Goal: Task Accomplishment & Management: Manage account settings

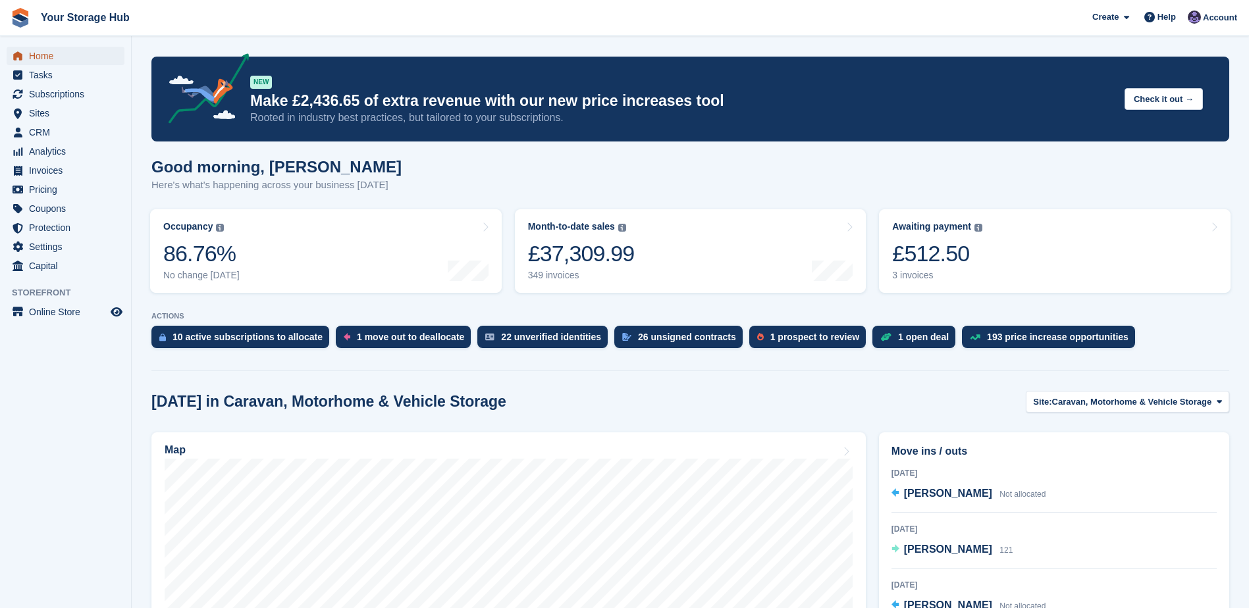
click at [43, 61] on span "Home" at bounding box center [68, 56] width 79 height 18
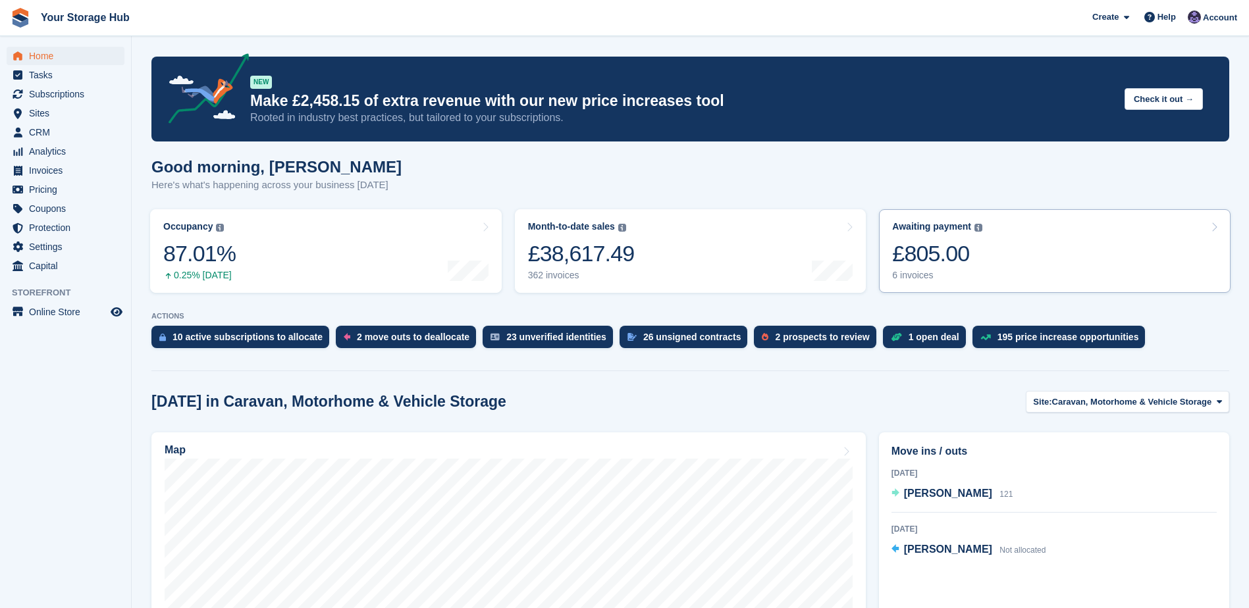
click at [928, 253] on div "£805.00" at bounding box center [937, 253] width 90 height 27
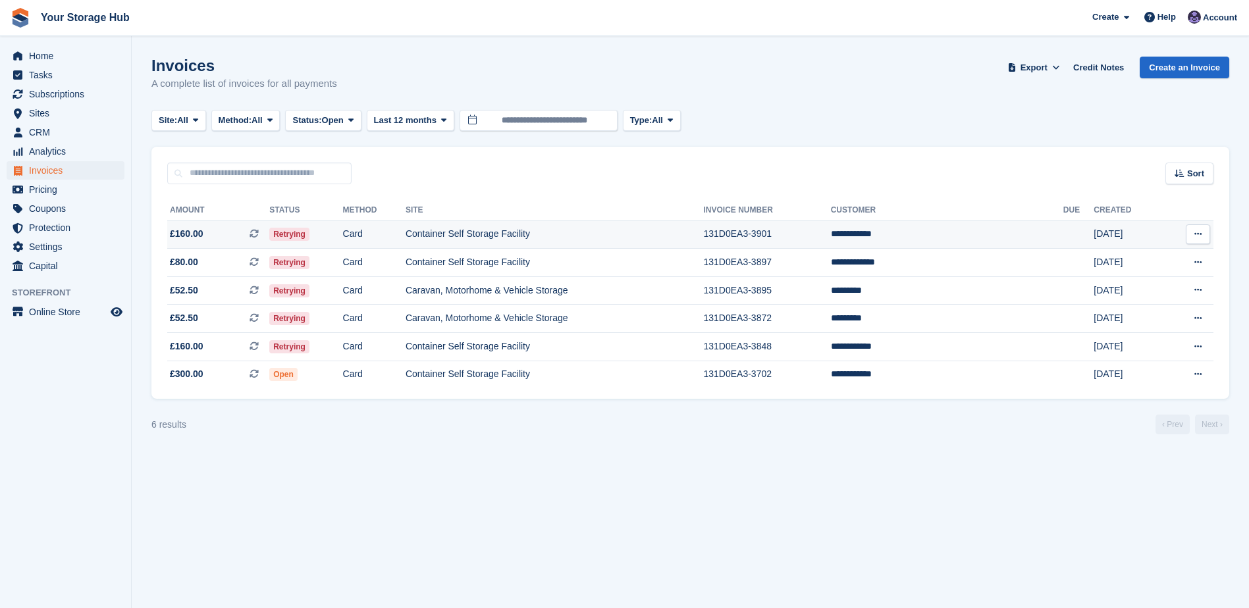
click at [259, 234] on icon at bounding box center [254, 233] width 9 height 9
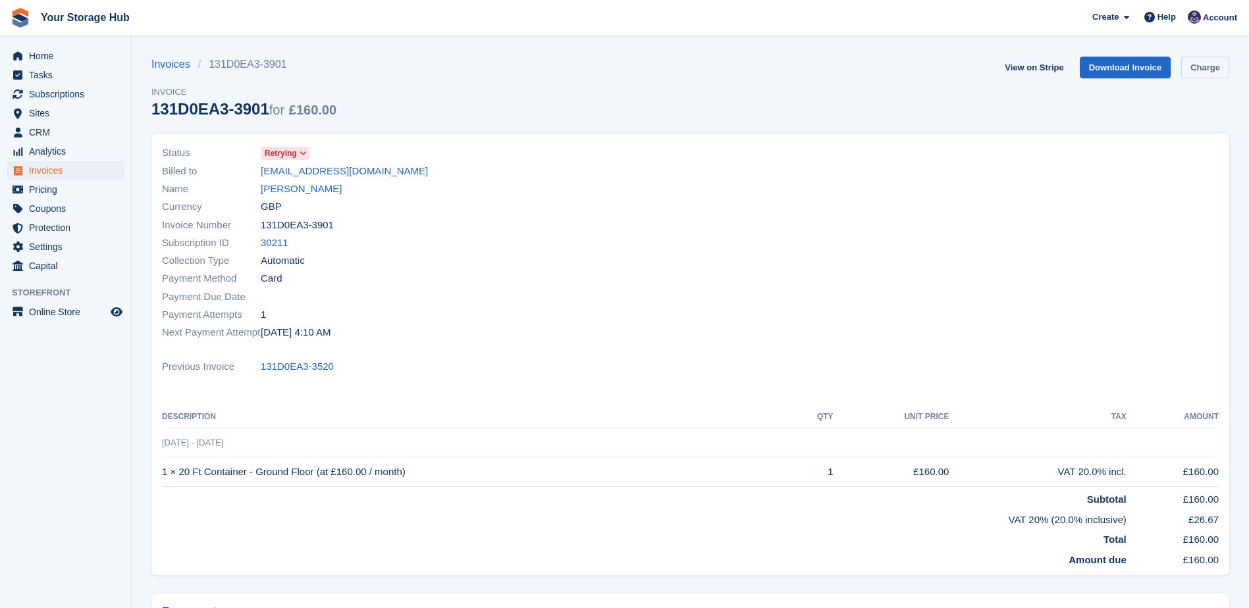
click at [1192, 69] on link "Charge" at bounding box center [1205, 68] width 48 height 22
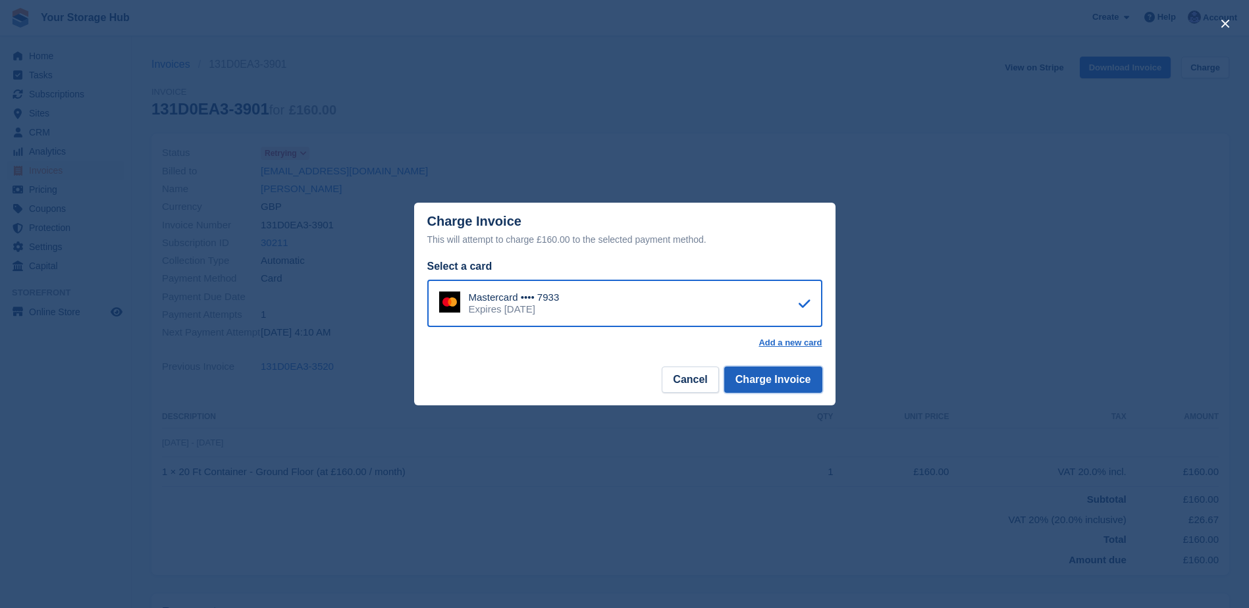
click at [789, 375] on button "Charge Invoice" at bounding box center [773, 380] width 98 height 26
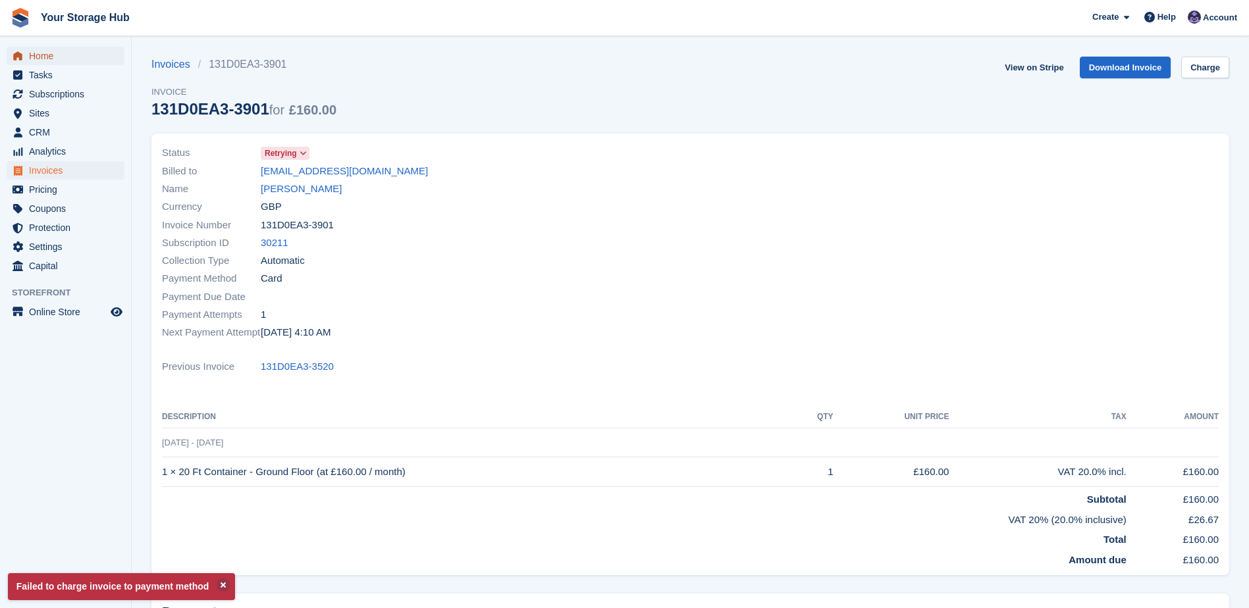
click at [56, 48] on span "Home" at bounding box center [68, 56] width 79 height 18
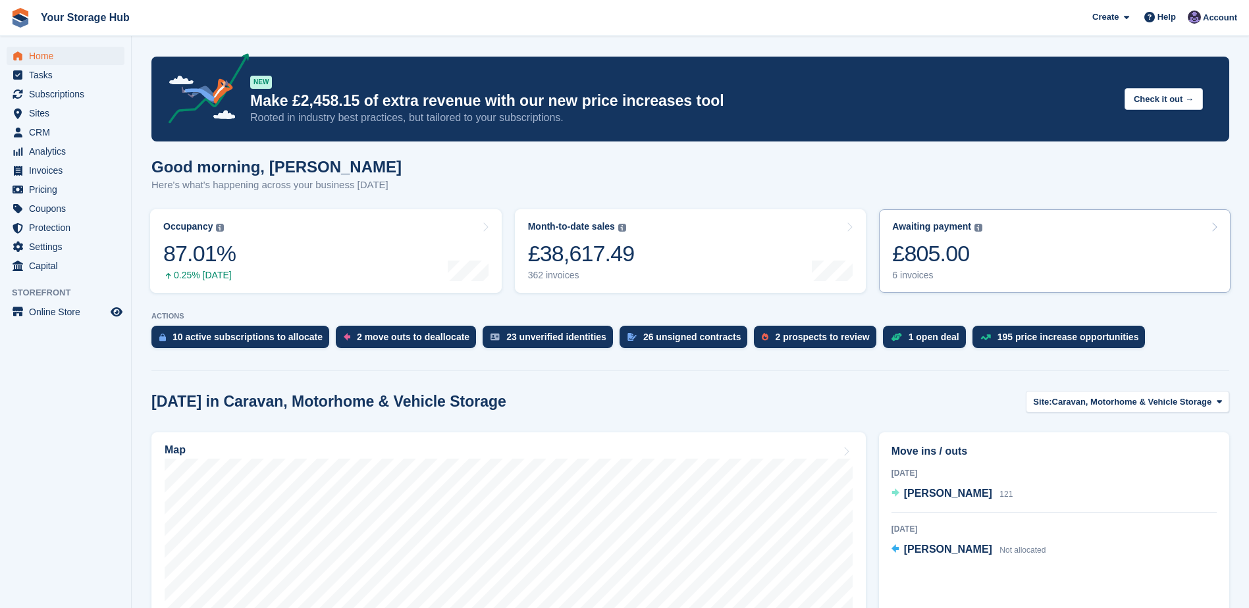
click at [981, 244] on link "Awaiting payment The total outstanding balance on all open invoices. £805.00 6 …" at bounding box center [1055, 251] width 352 height 84
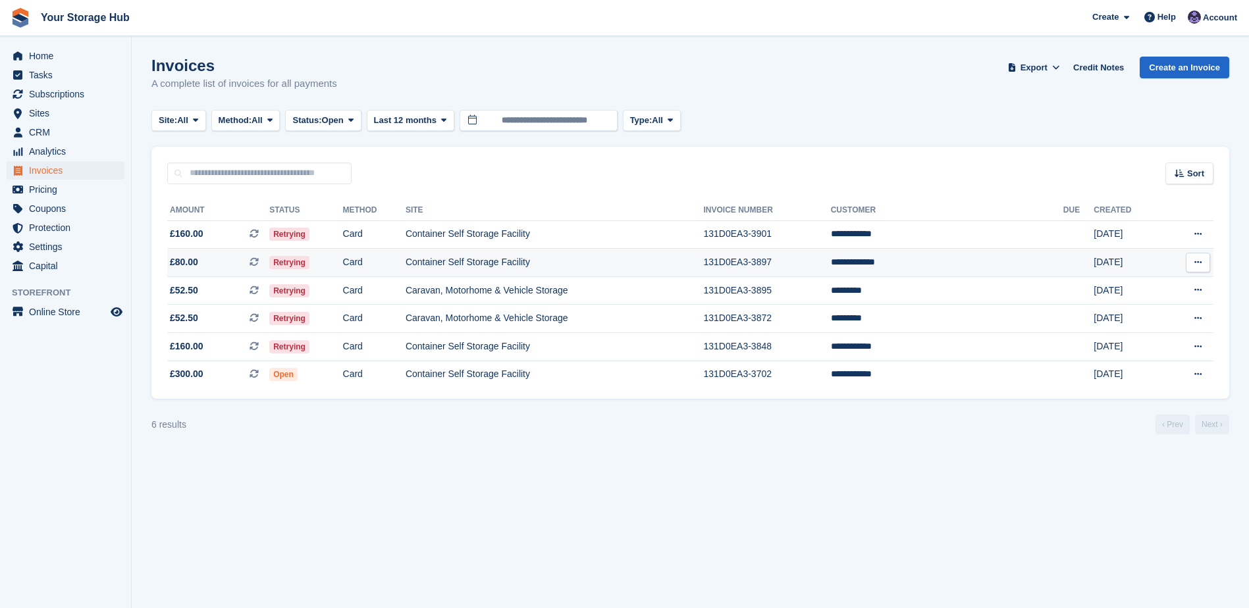
click at [259, 260] on icon at bounding box center [254, 261] width 9 height 9
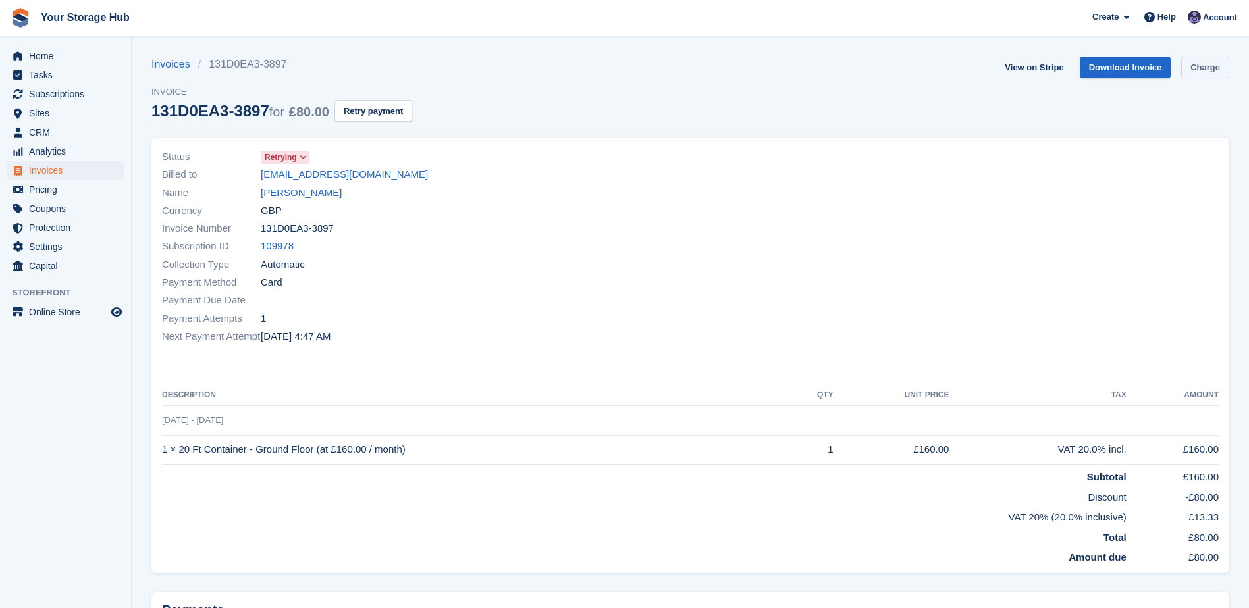
click at [1218, 71] on link "Charge" at bounding box center [1205, 68] width 48 height 22
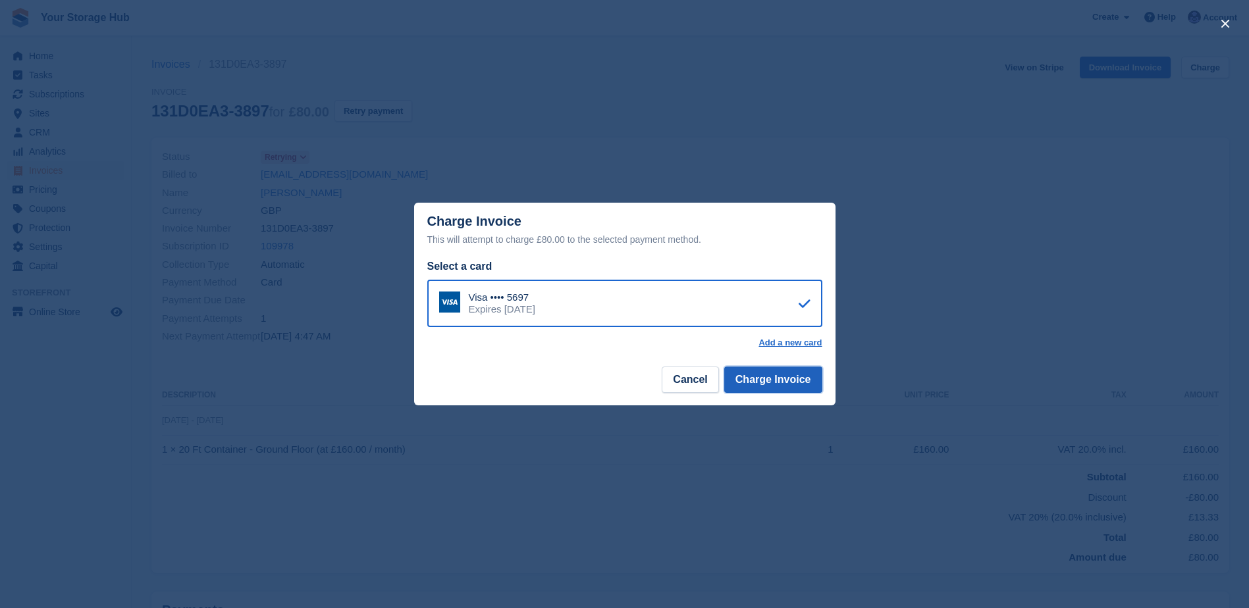
click at [759, 377] on button "Charge Invoice" at bounding box center [773, 380] width 98 height 26
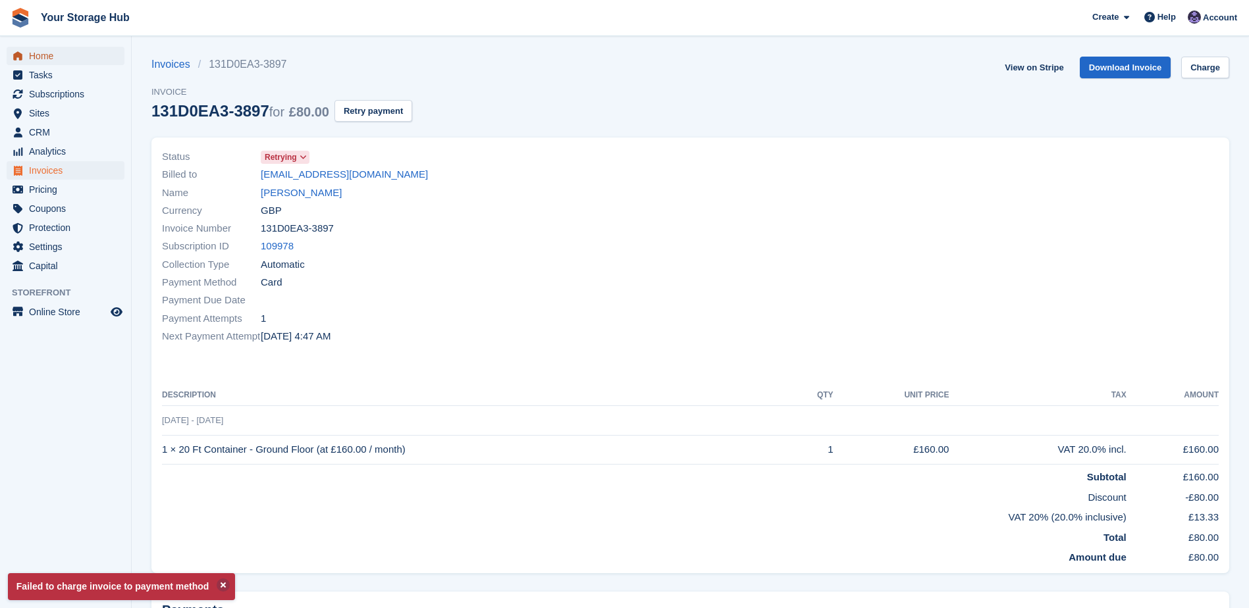
click at [59, 61] on span "Home" at bounding box center [68, 56] width 79 height 18
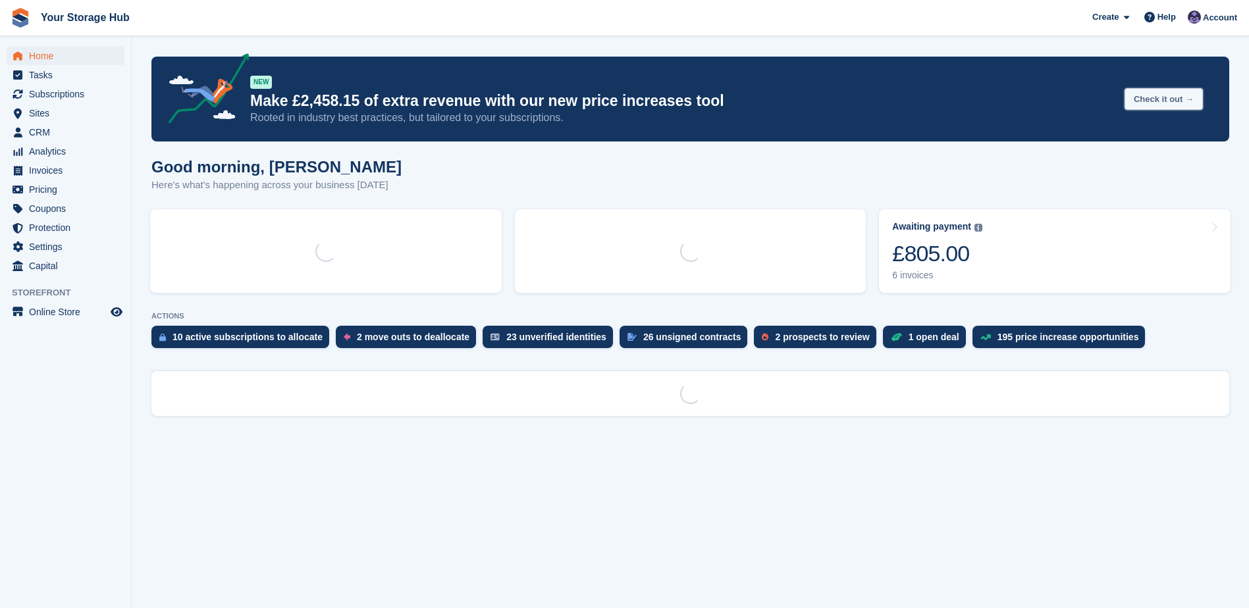
click at [1179, 93] on button "Check it out →" at bounding box center [1164, 99] width 78 height 22
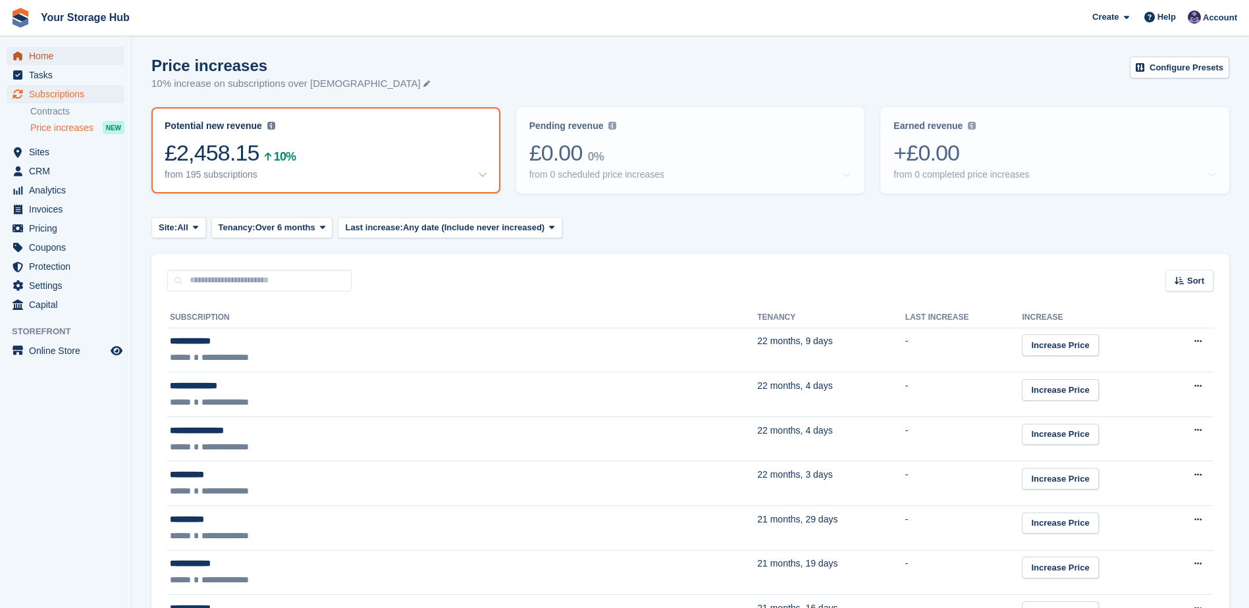
click at [51, 58] on span "Home" at bounding box center [68, 56] width 79 height 18
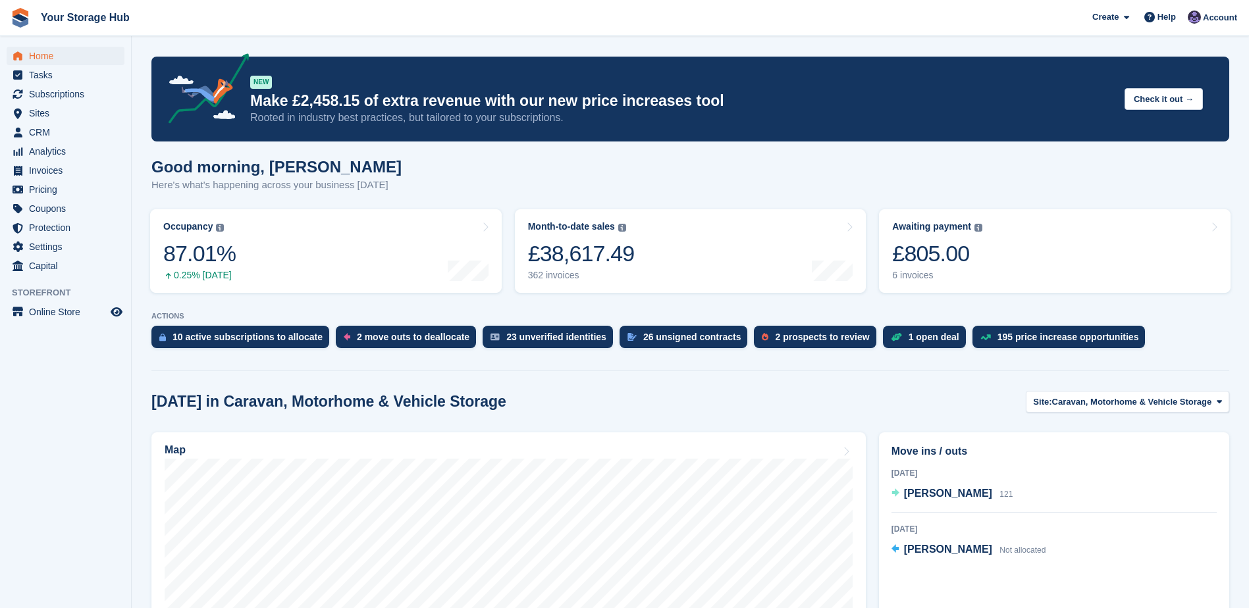
scroll to position [66, 0]
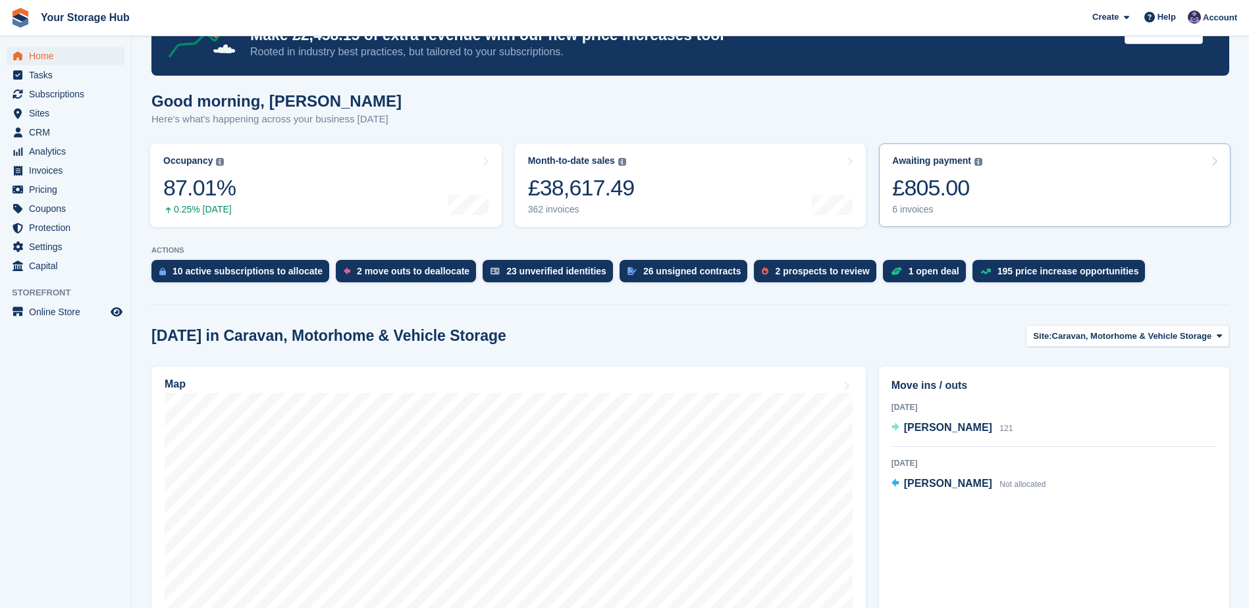
click at [960, 187] on div "£805.00" at bounding box center [937, 187] width 90 height 27
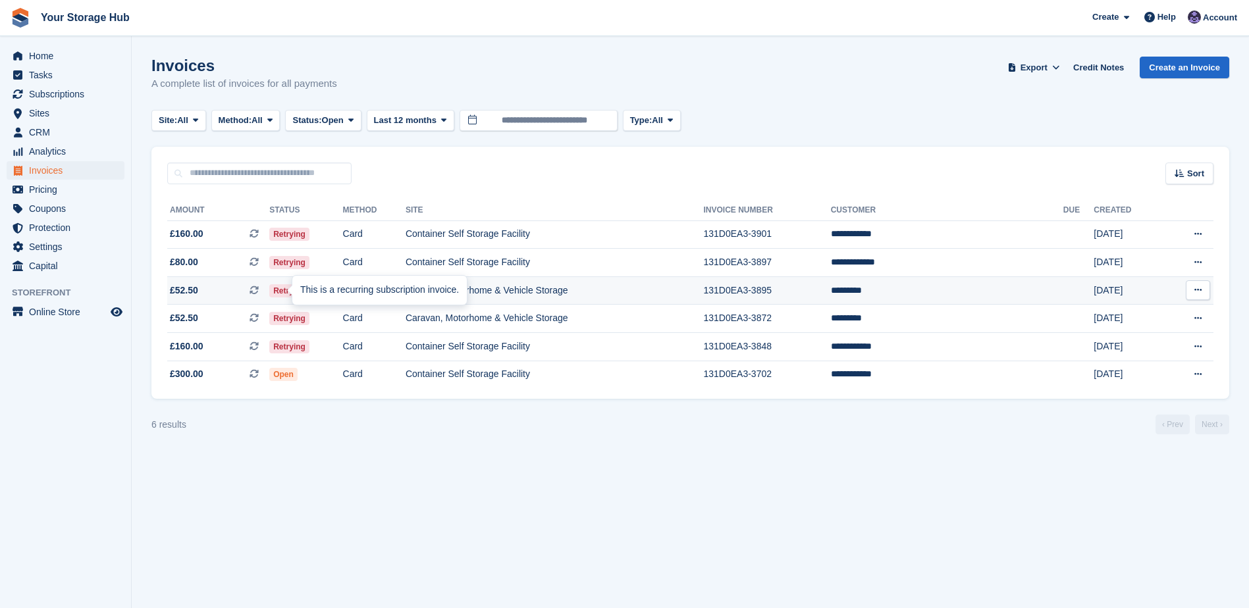
click at [259, 290] on icon at bounding box center [254, 290] width 9 height 9
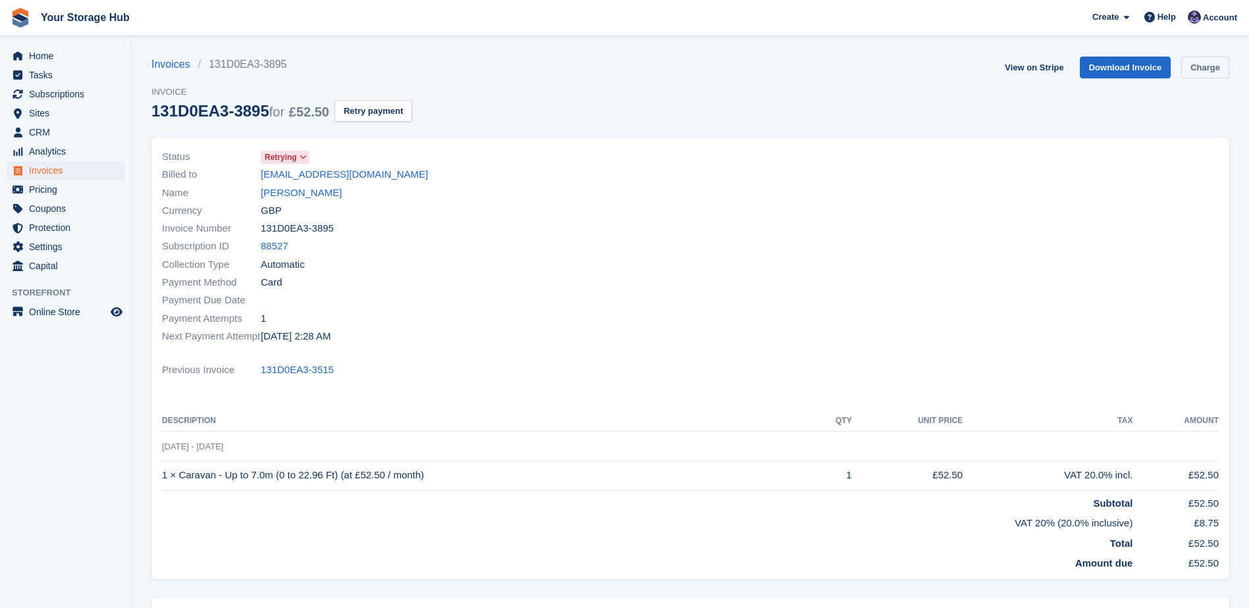
click at [1200, 67] on link "Charge" at bounding box center [1205, 68] width 48 height 22
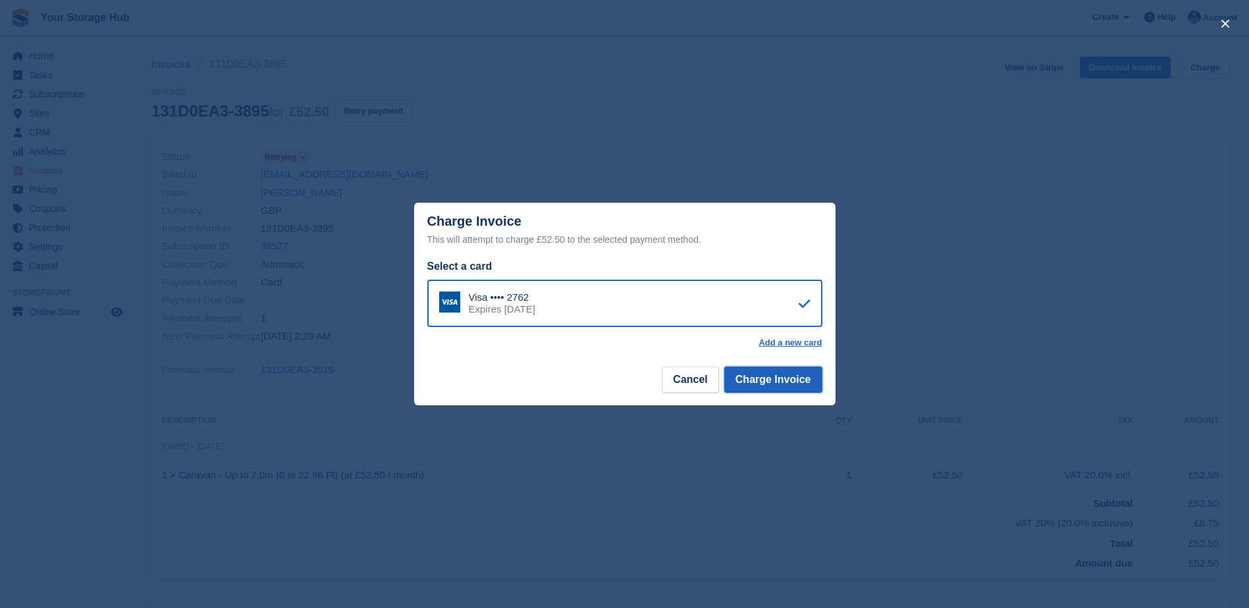
click at [756, 386] on button "Charge Invoice" at bounding box center [773, 380] width 98 height 26
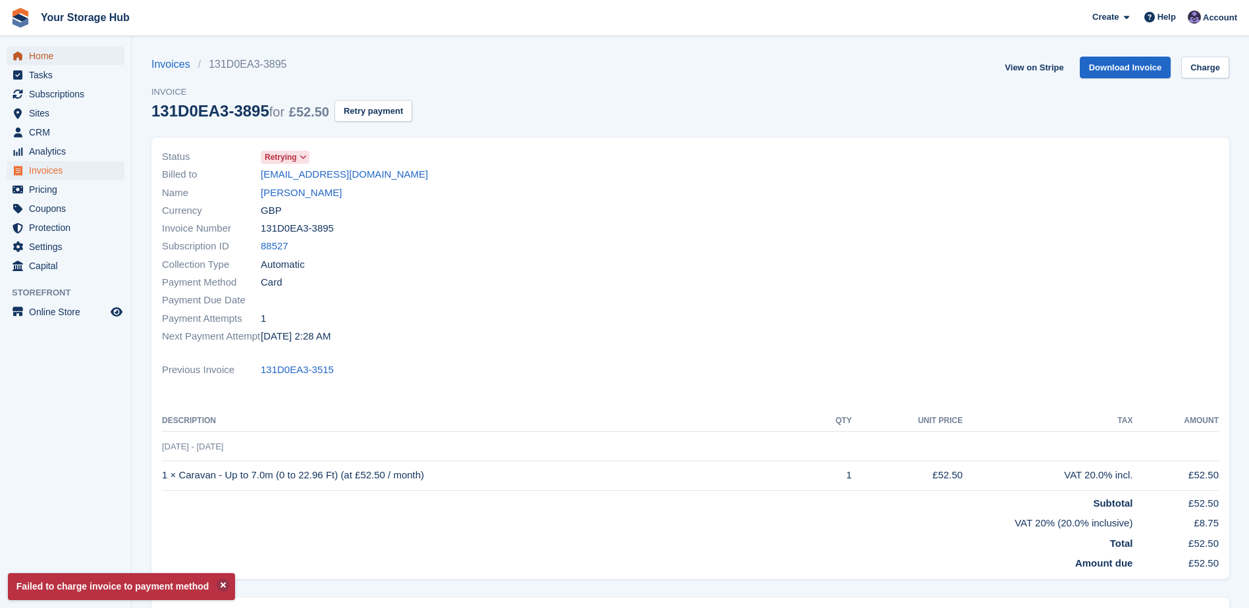
click at [41, 57] on span "Home" at bounding box center [68, 56] width 79 height 18
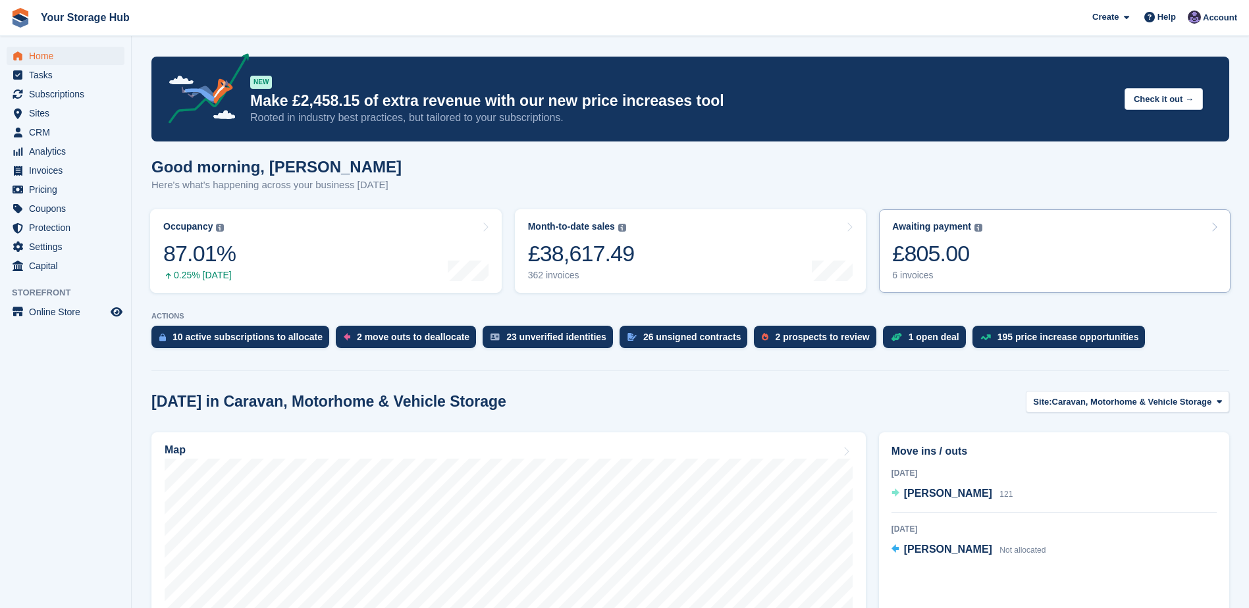
click at [996, 248] on link "Awaiting payment The total outstanding balance on all open invoices. £805.00 6 …" at bounding box center [1055, 251] width 352 height 84
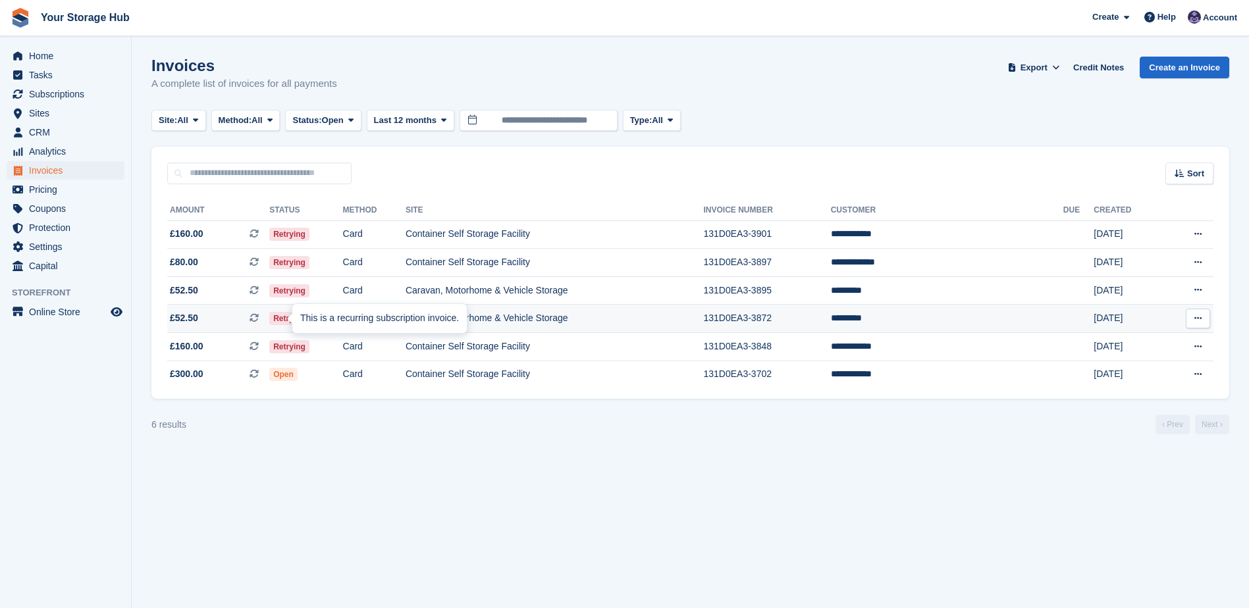
click at [259, 316] on icon at bounding box center [254, 317] width 9 height 9
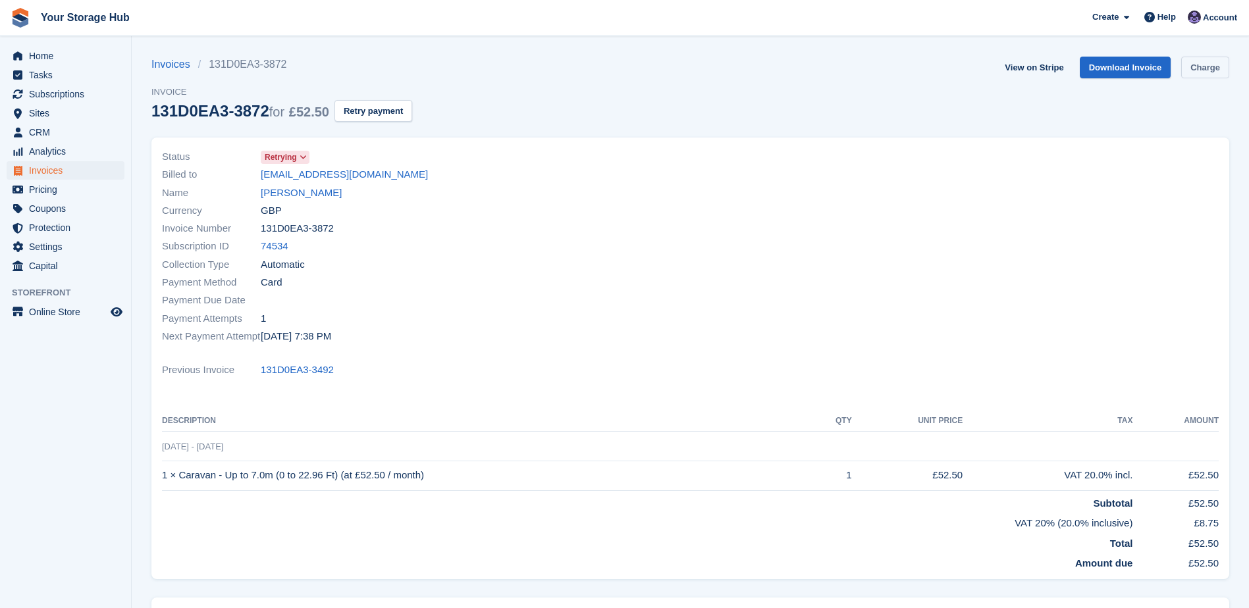
click at [1195, 74] on link "Charge" at bounding box center [1205, 68] width 48 height 22
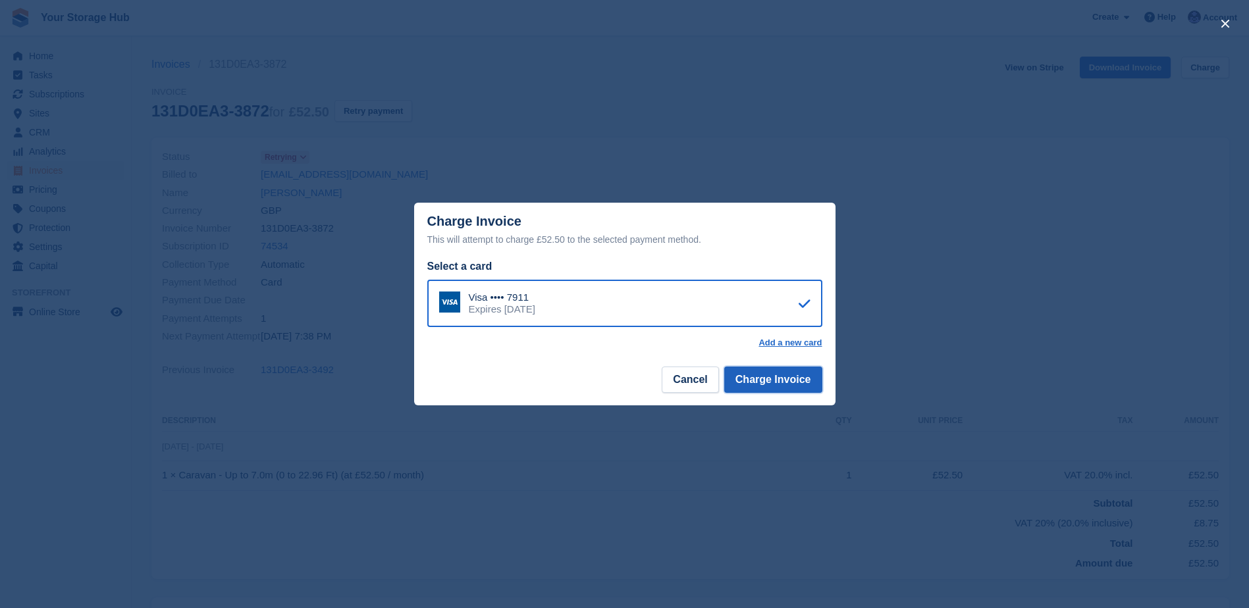
click at [762, 391] on button "Charge Invoice" at bounding box center [773, 380] width 98 height 26
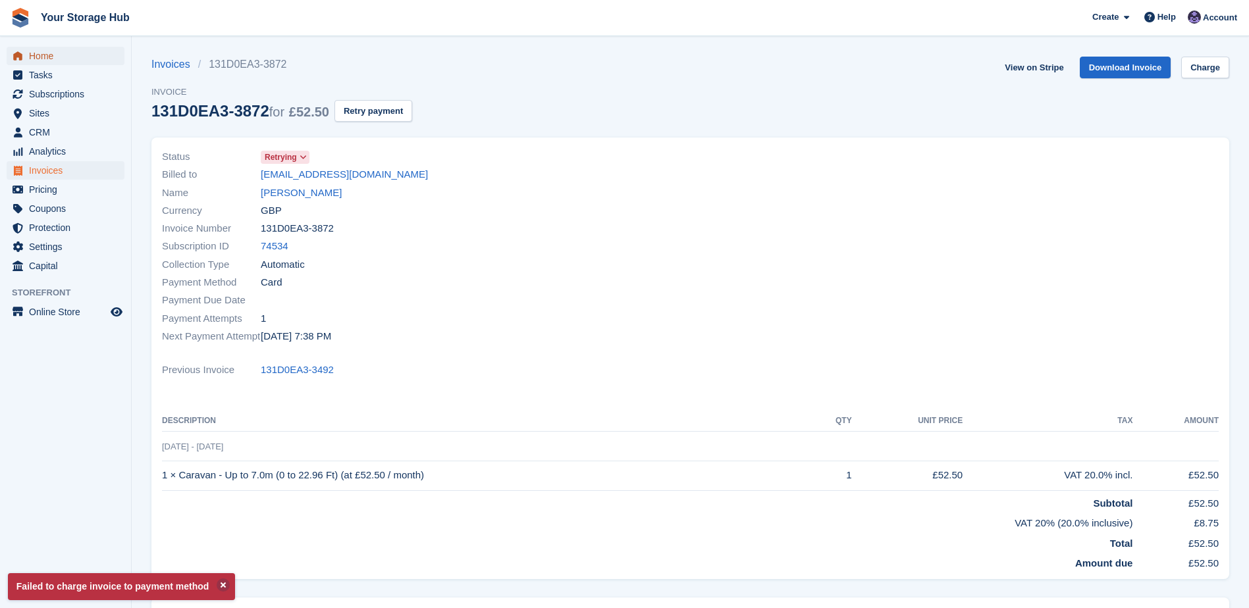
click at [45, 59] on span "Home" at bounding box center [68, 56] width 79 height 18
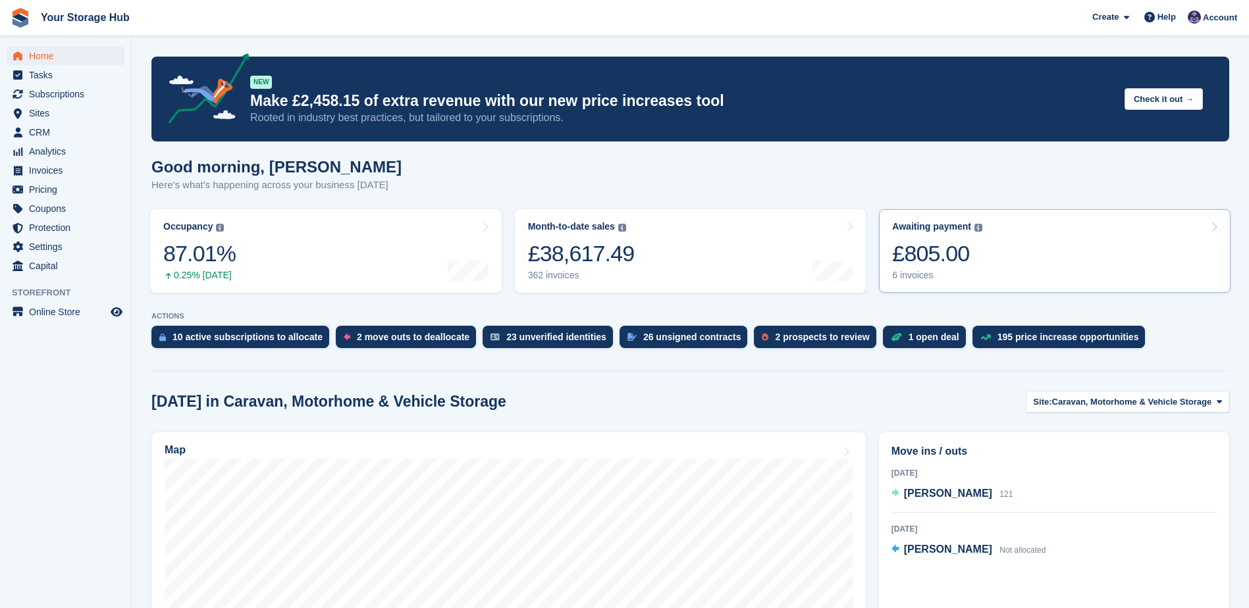
click at [943, 240] on div "£805.00" at bounding box center [937, 253] width 90 height 27
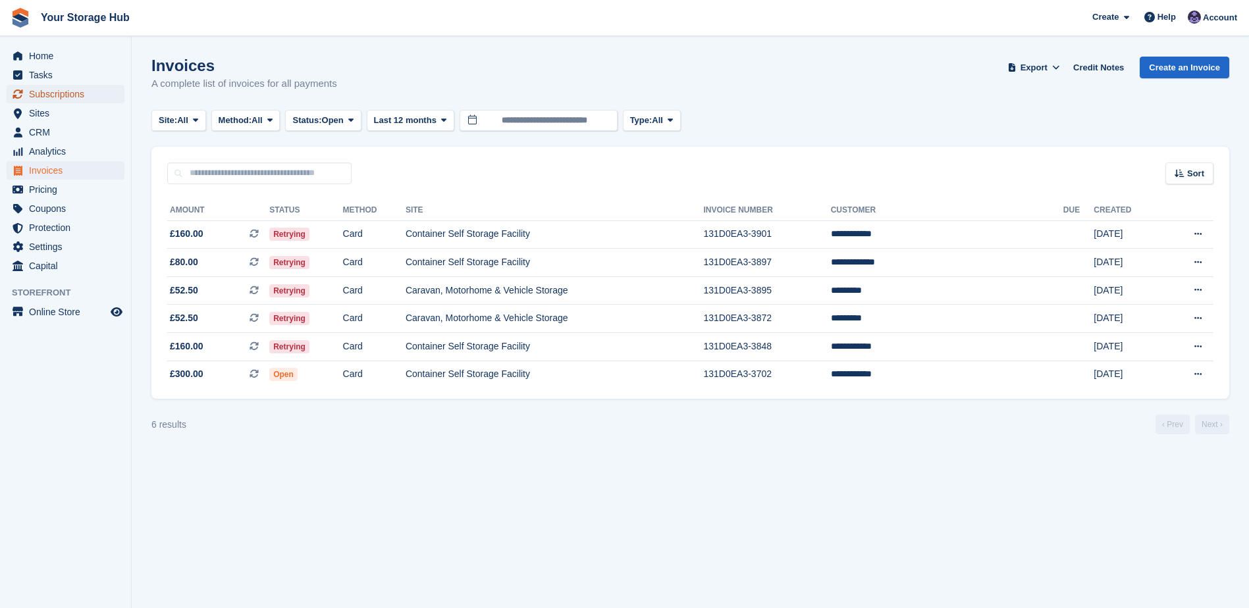
click at [69, 93] on span "Subscriptions" at bounding box center [68, 94] width 79 height 18
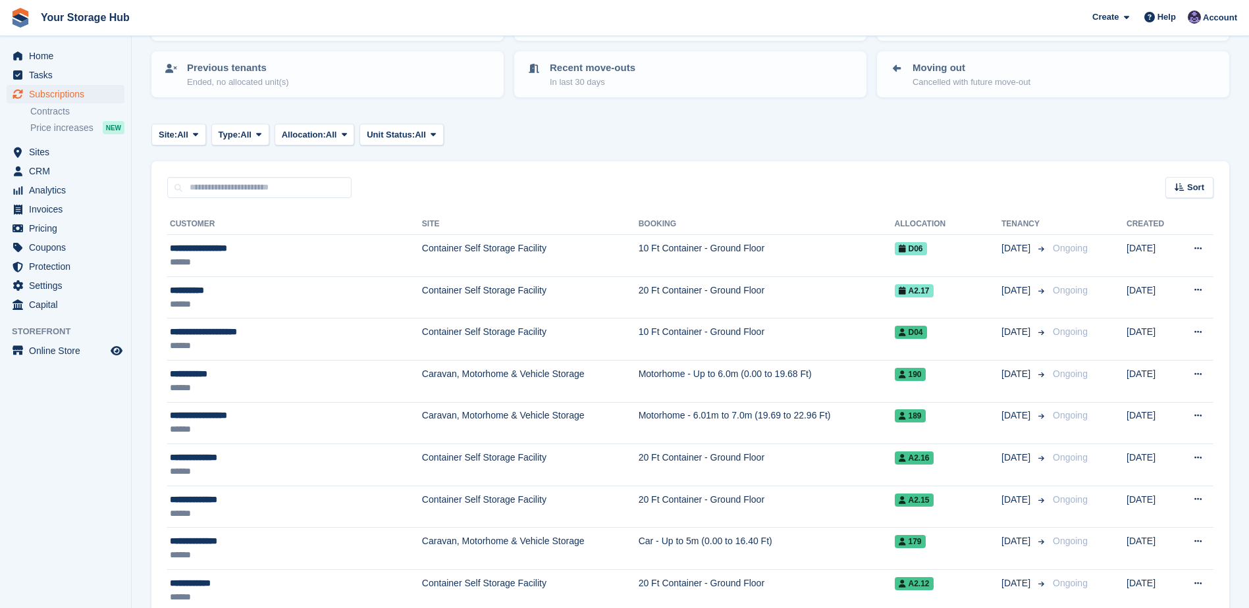
scroll to position [132, 0]
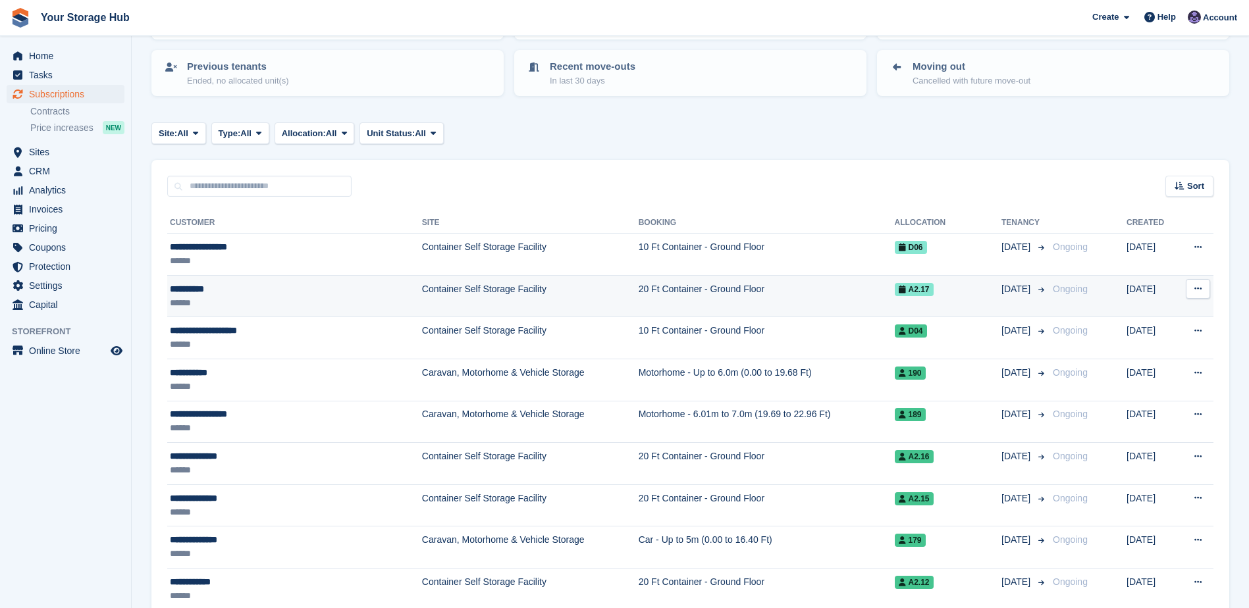
click at [242, 285] on div "**********" at bounding box center [264, 289] width 188 height 14
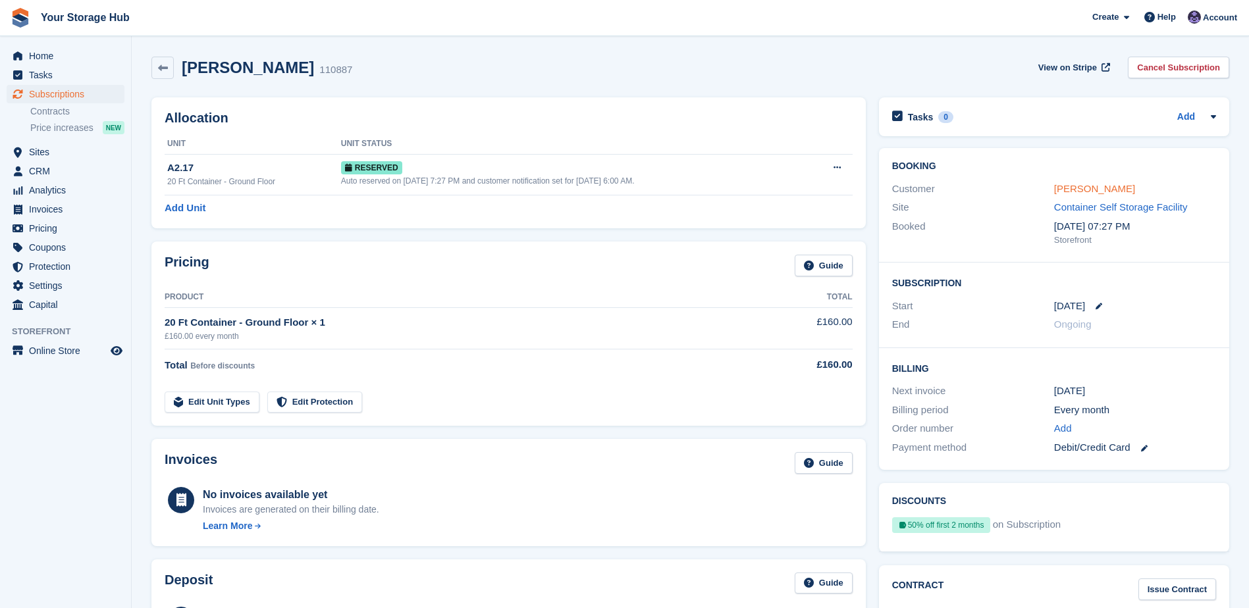
click at [1083, 189] on link "[PERSON_NAME]" at bounding box center [1094, 188] width 81 height 11
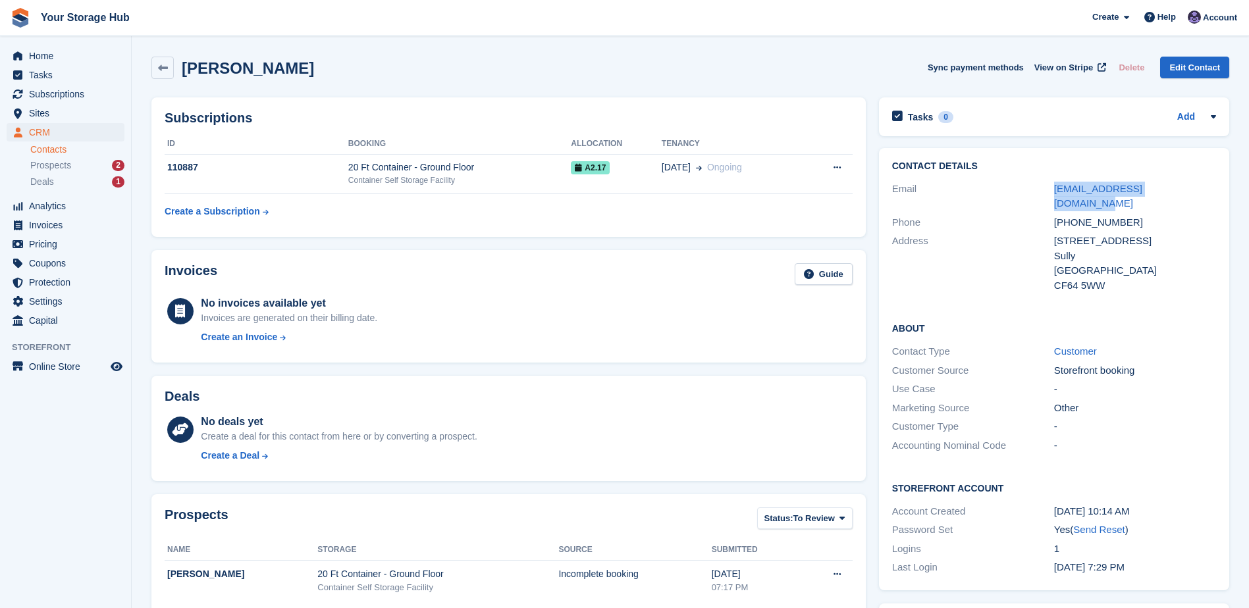
drag, startPoint x: 1191, startPoint y: 192, endPoint x: 1055, endPoint y: 196, distance: 136.3
click at [1055, 196] on div "[EMAIL_ADDRESS][DOMAIN_NAME]" at bounding box center [1135, 197] width 162 height 30
copy link "[EMAIL_ADDRESS][DOMAIN_NAME]"
click at [46, 52] on span "Home" at bounding box center [68, 56] width 79 height 18
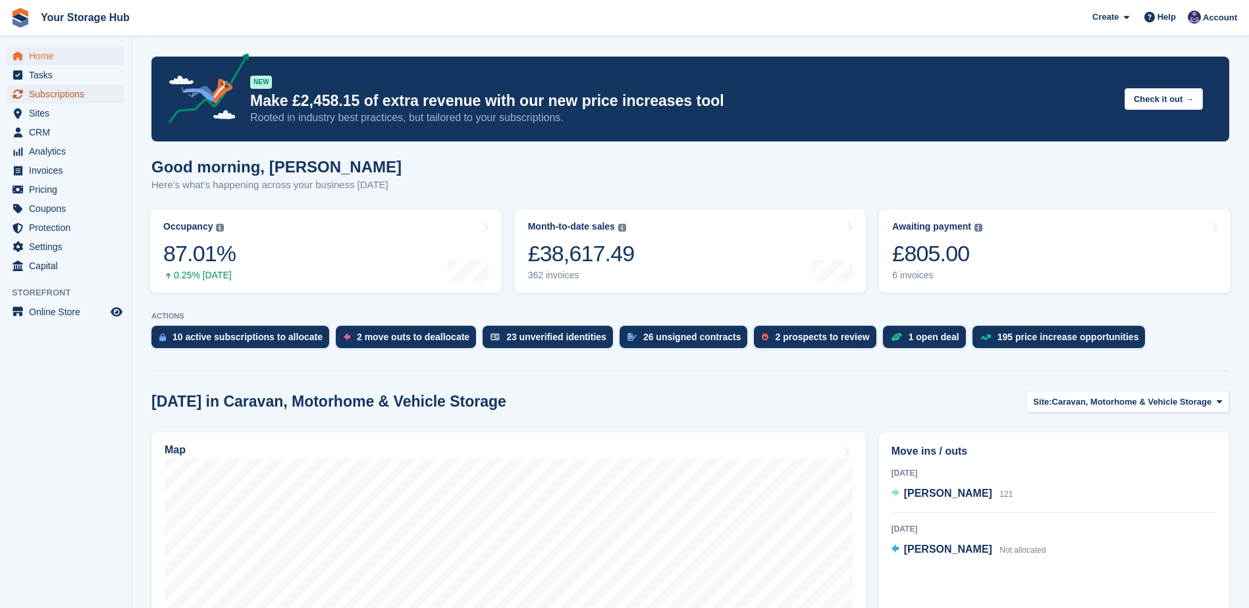
click at [68, 93] on span "Subscriptions" at bounding box center [68, 94] width 79 height 18
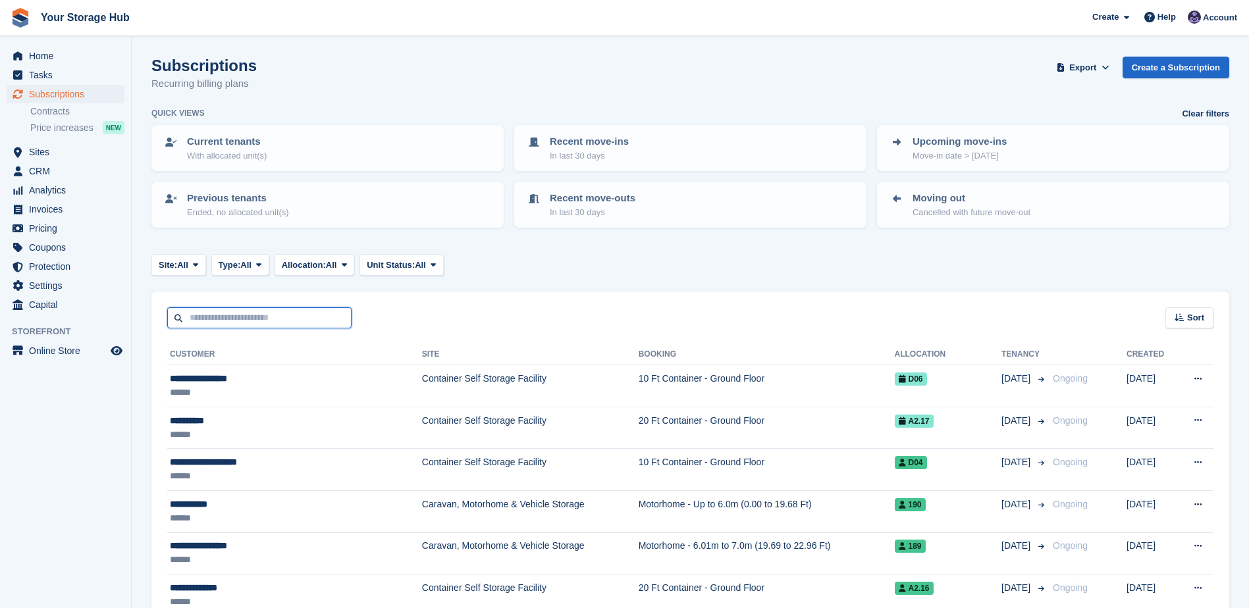
click at [232, 315] on input "text" at bounding box center [259, 318] width 184 height 22
type input "******"
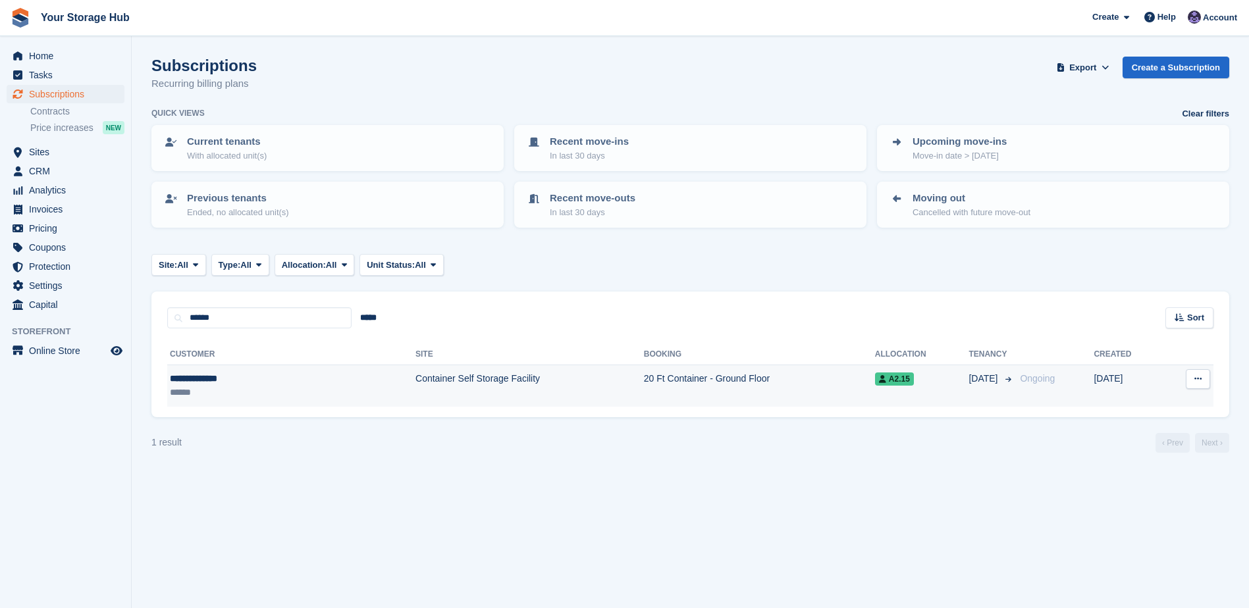
click at [274, 382] on div "**********" at bounding box center [236, 379] width 133 height 14
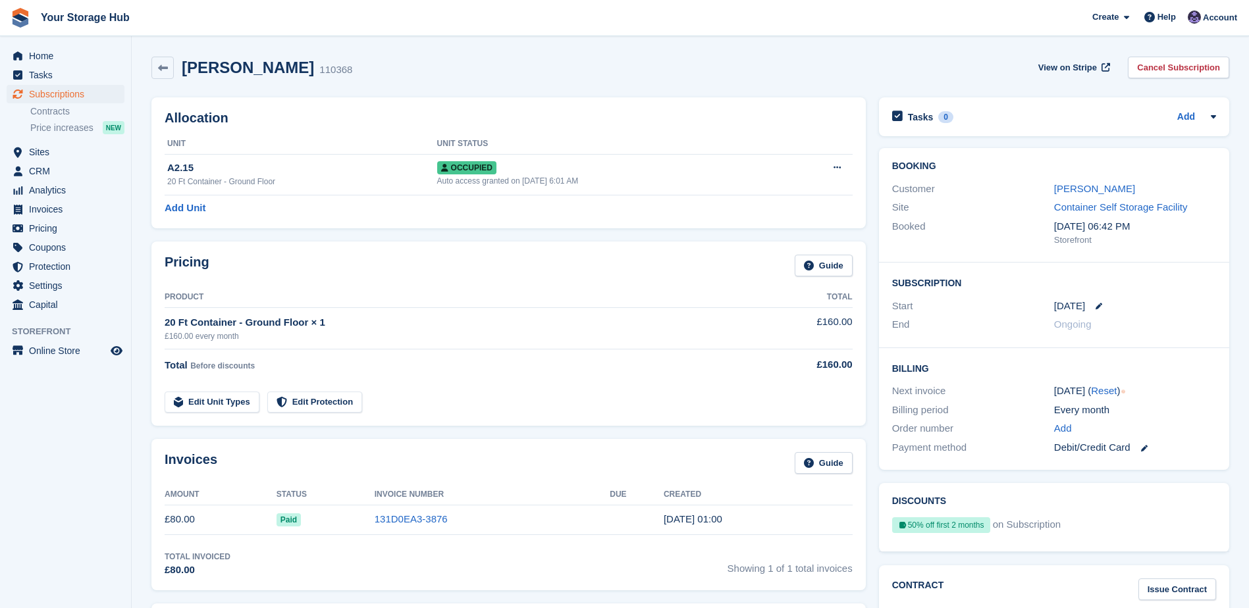
click at [218, 410] on link "Edit Unit Types" at bounding box center [212, 403] width 95 height 22
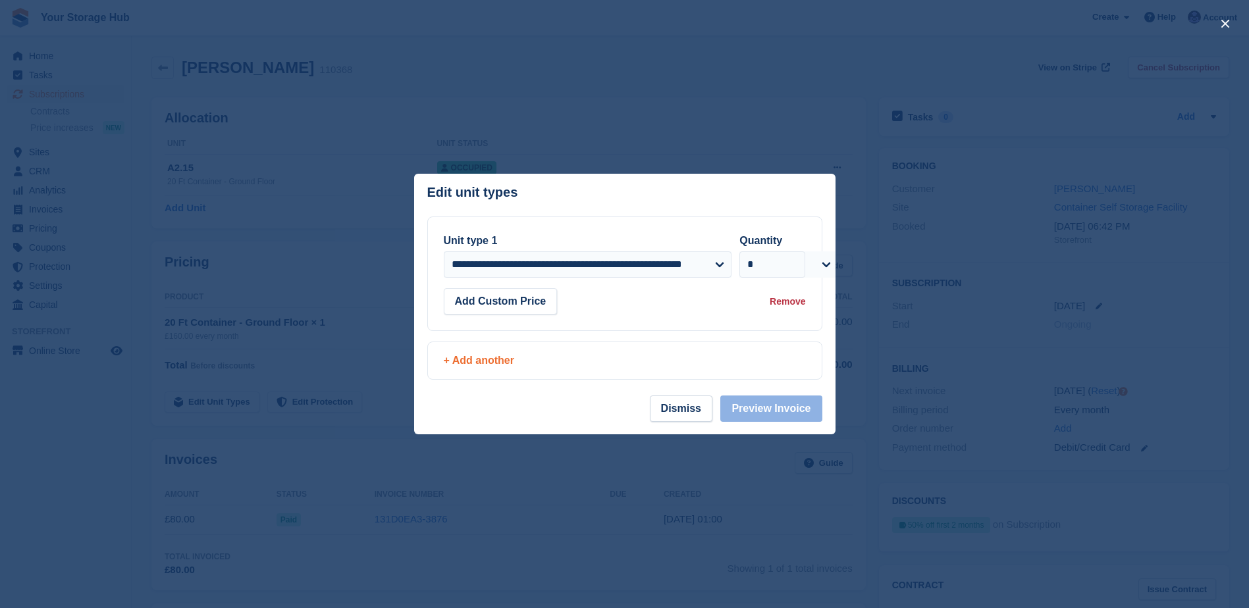
click at [472, 369] on div "+ Add another" at bounding box center [625, 361] width 362 height 16
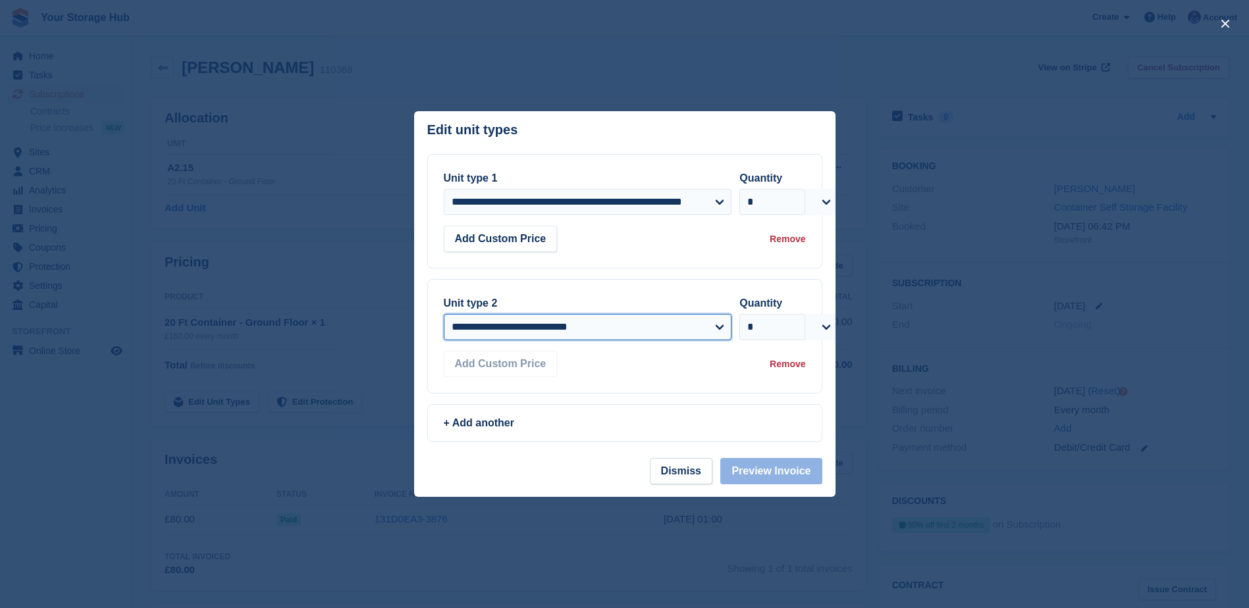
click at [512, 323] on select "**********" at bounding box center [588, 327] width 288 height 26
select select "*****"
click at [444, 314] on select "**********" at bounding box center [588, 327] width 288 height 26
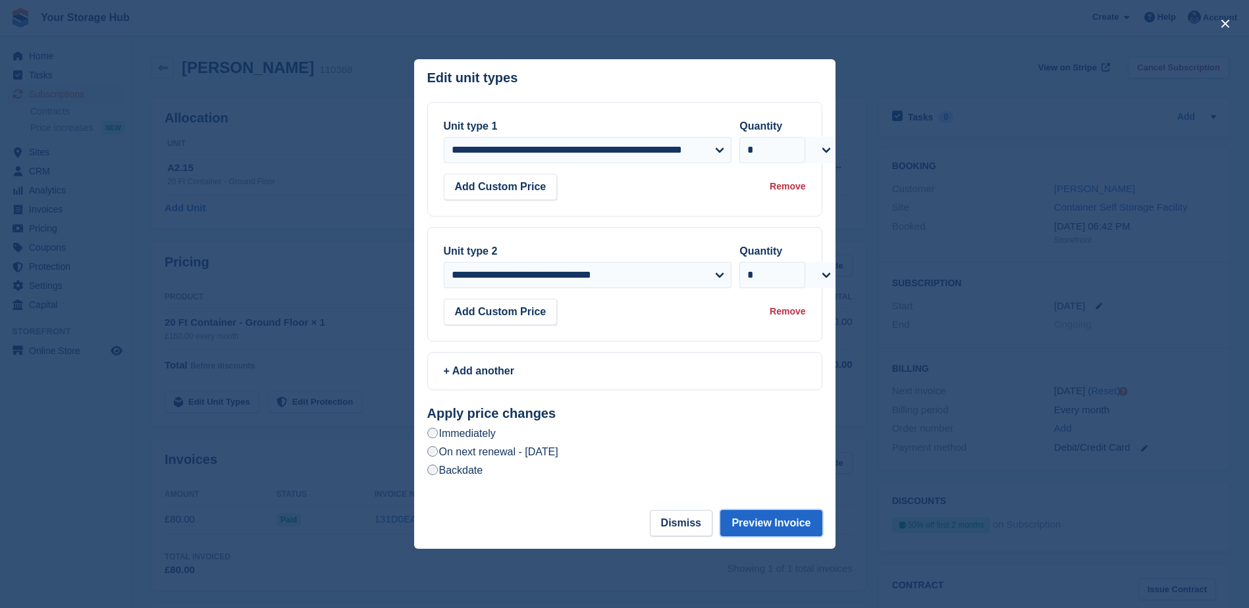
click at [772, 521] on button "Preview Invoice" at bounding box center [770, 523] width 101 height 26
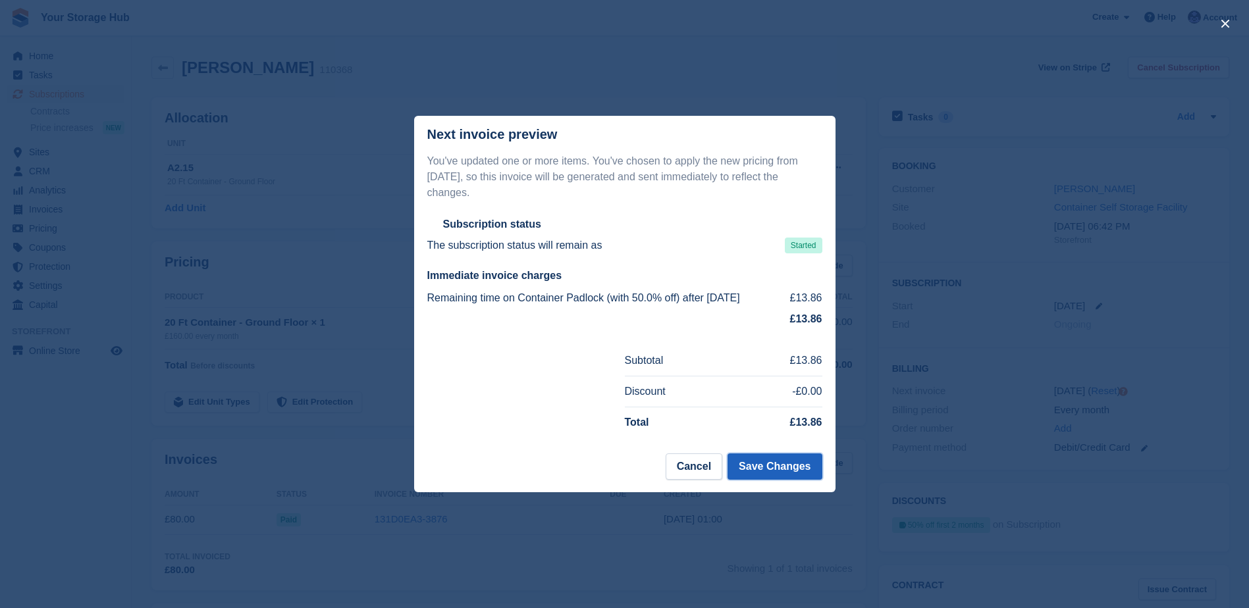
click at [764, 458] on button "Save Changes" at bounding box center [775, 467] width 94 height 26
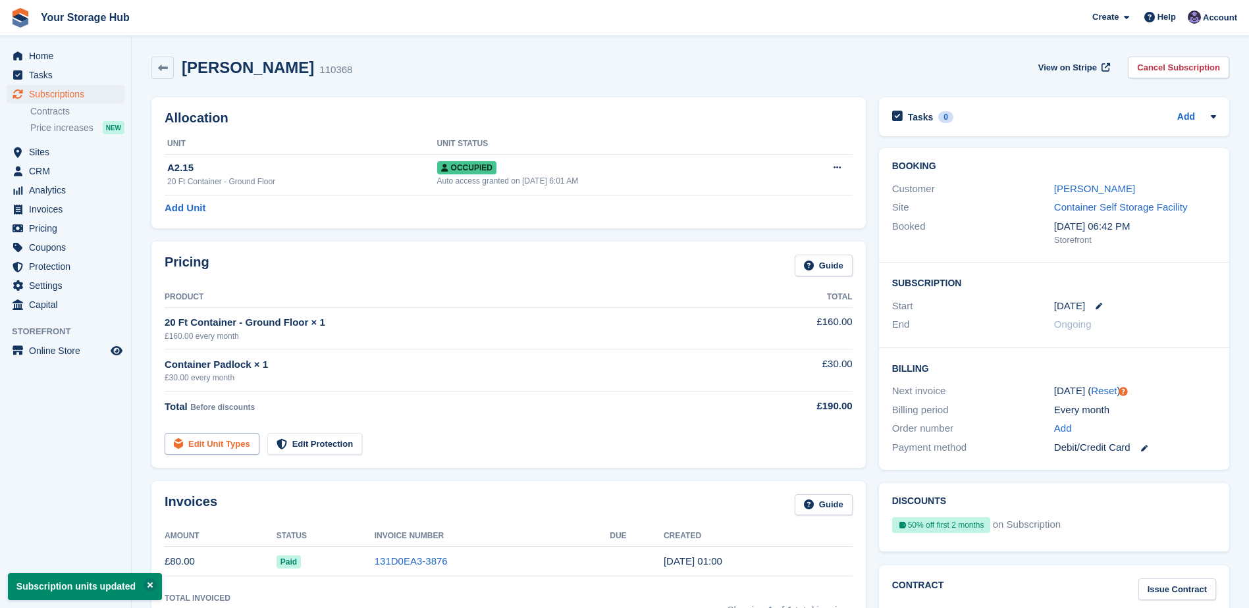
click at [206, 453] on link "Edit Unit Types" at bounding box center [212, 444] width 95 height 22
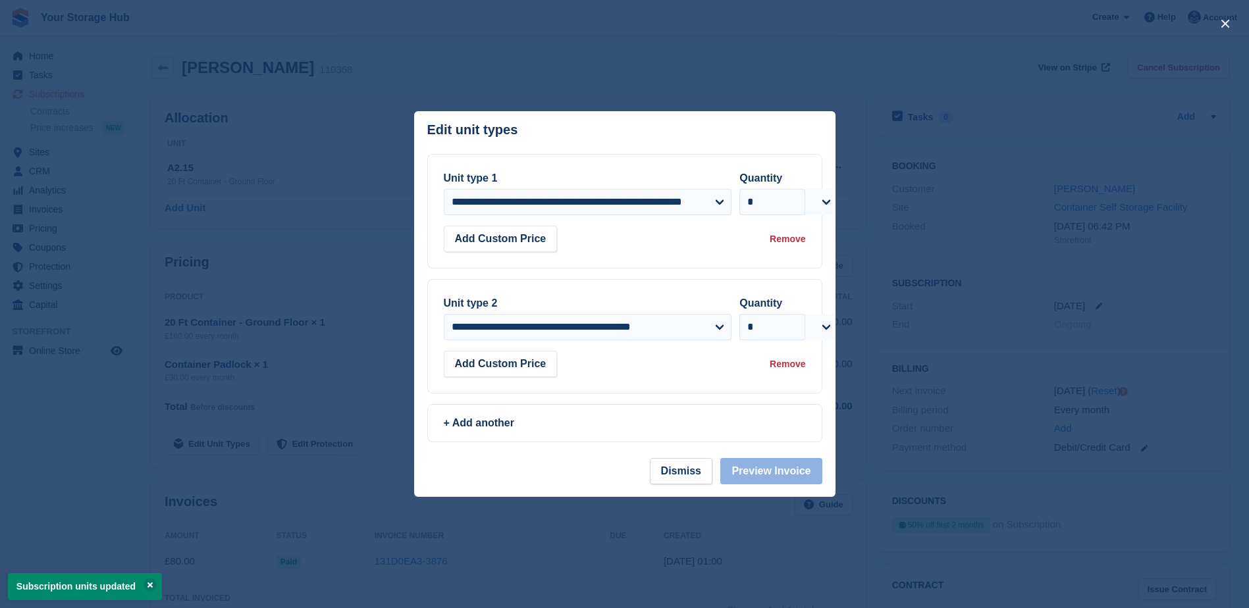
click at [802, 364] on div "Remove" at bounding box center [788, 365] width 36 height 14
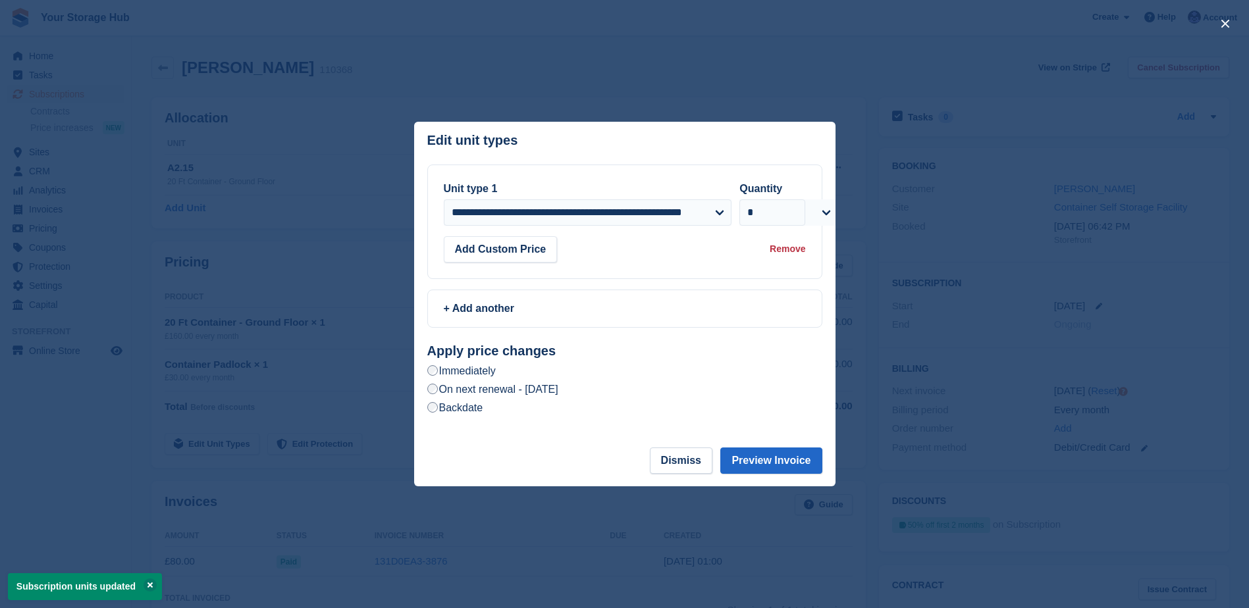
click at [508, 394] on label "On next renewal - Monday, 27th October, 2025" at bounding box center [492, 390] width 131 height 14
click at [757, 462] on button "Preview Invoice" at bounding box center [770, 461] width 101 height 26
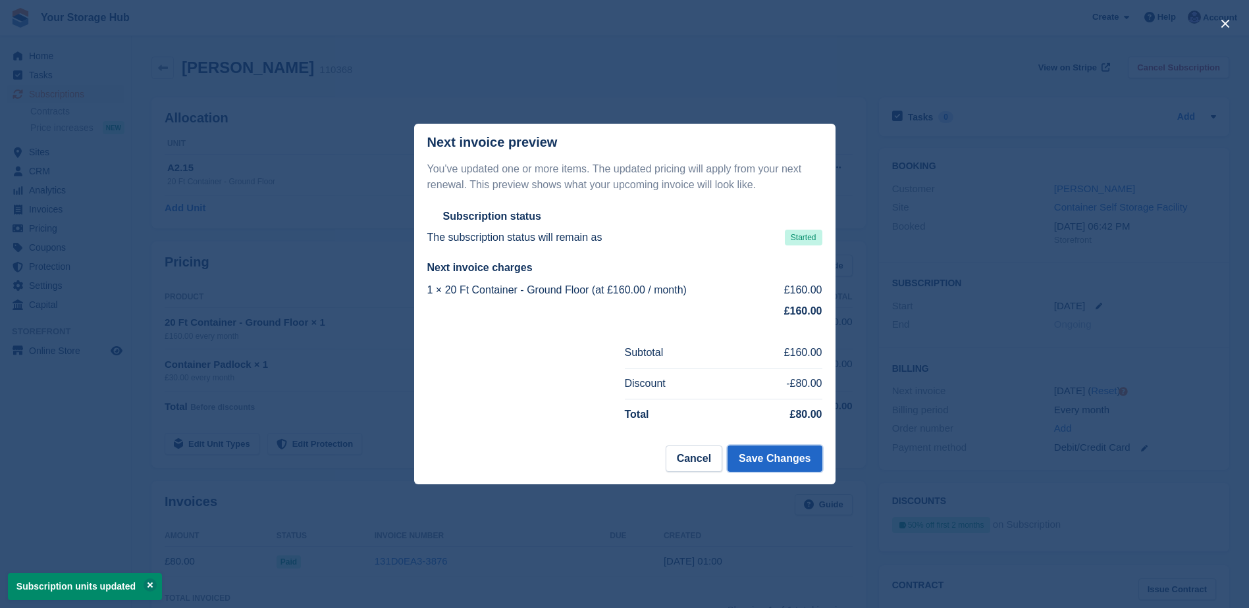
click at [759, 461] on button "Save Changes" at bounding box center [775, 459] width 94 height 26
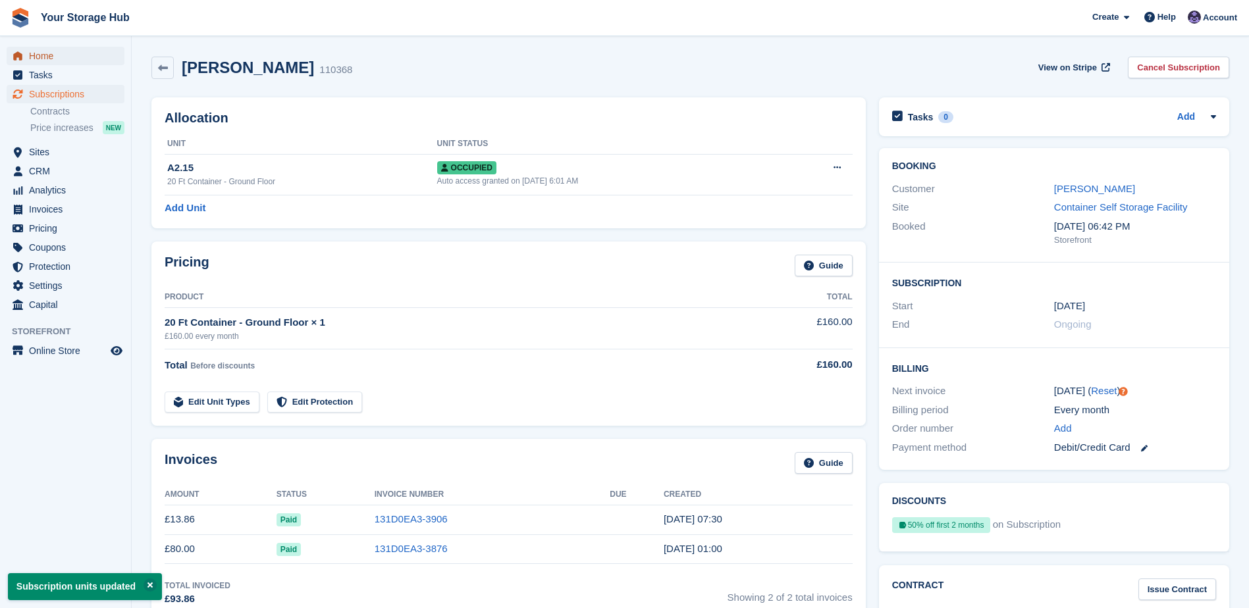
click at [44, 61] on span "Home" at bounding box center [68, 56] width 79 height 18
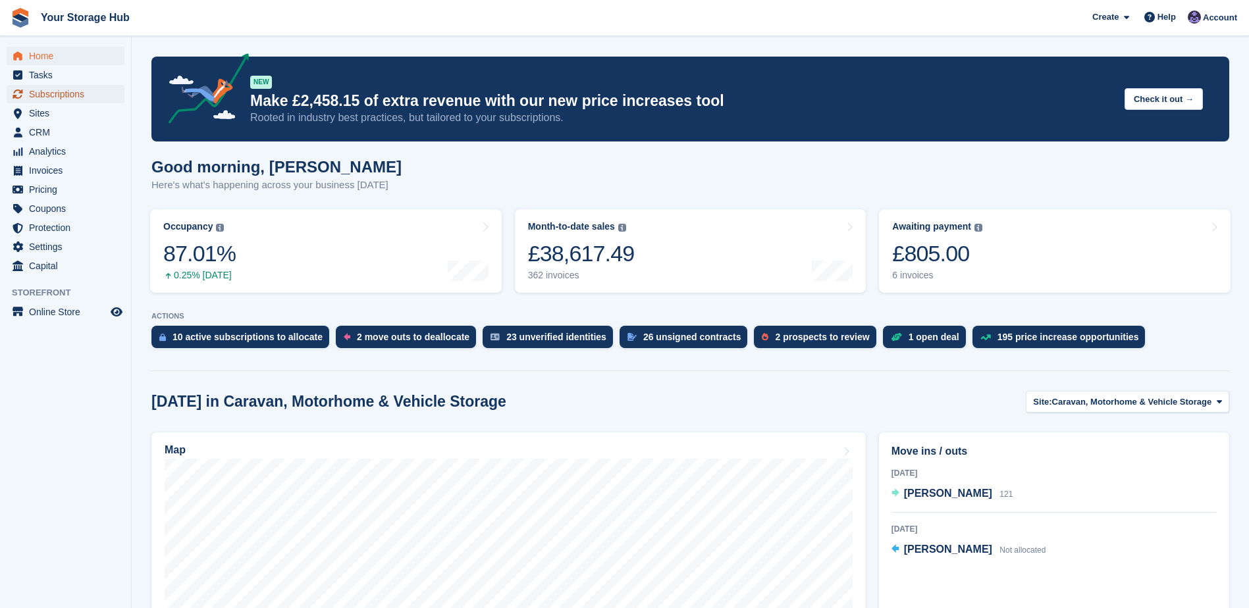
click at [52, 92] on span "Subscriptions" at bounding box center [68, 94] width 79 height 18
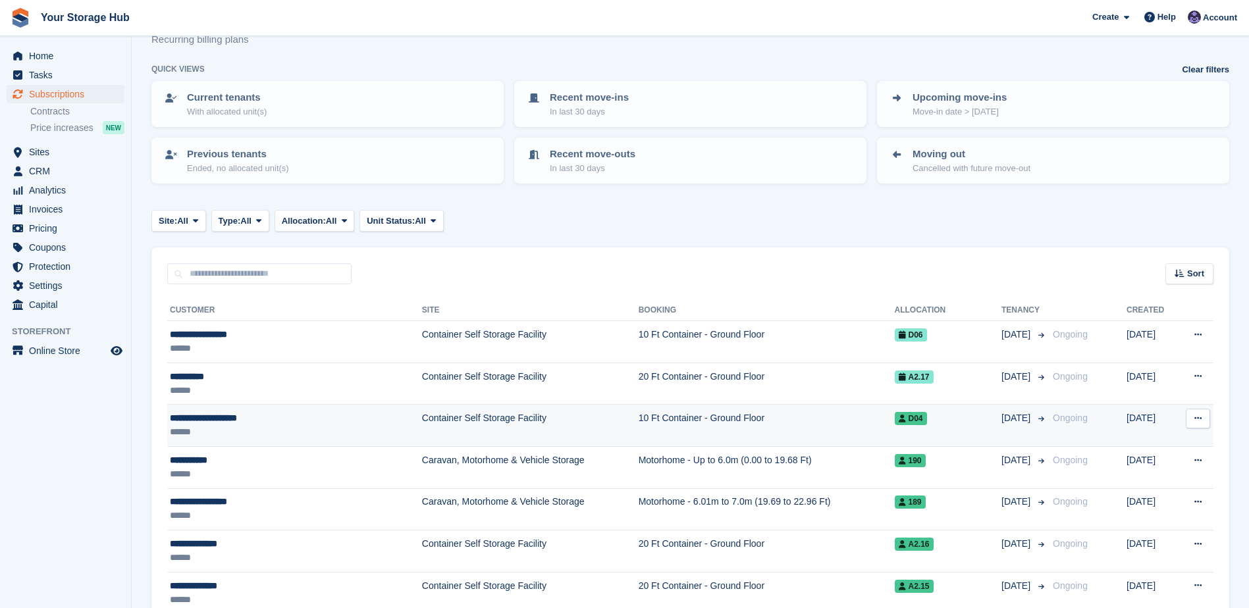
scroll to position [66, 0]
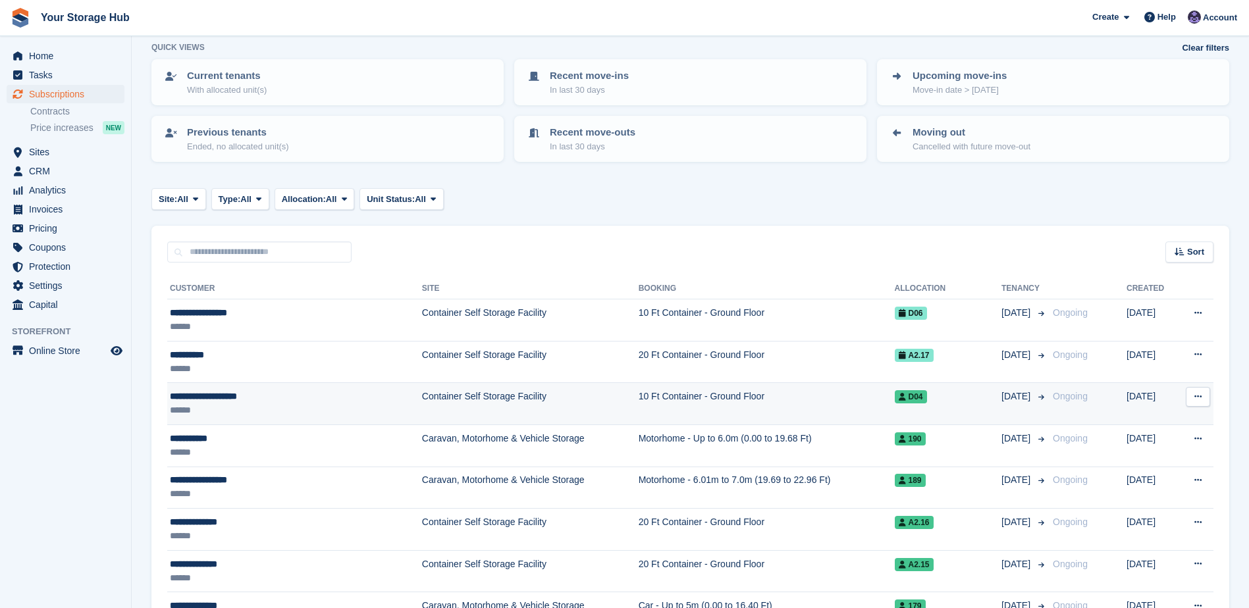
click at [253, 402] on div "**********" at bounding box center [264, 397] width 188 height 14
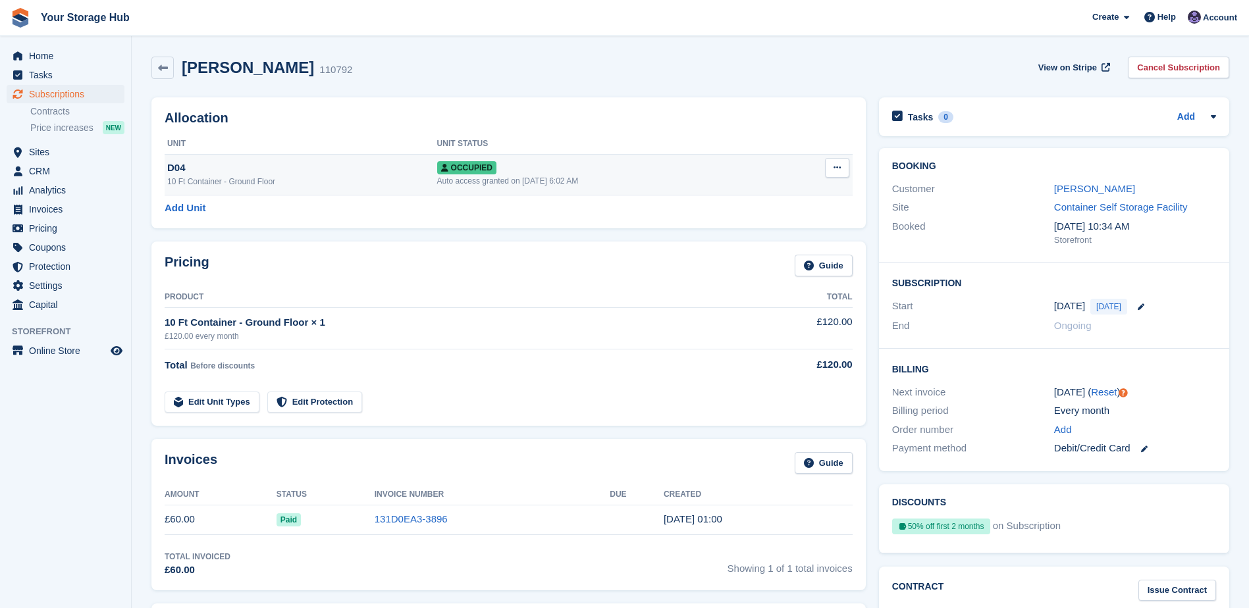
click at [834, 166] on icon at bounding box center [837, 167] width 7 height 9
click at [768, 240] on p "Deallocate" at bounding box center [786, 238] width 115 height 17
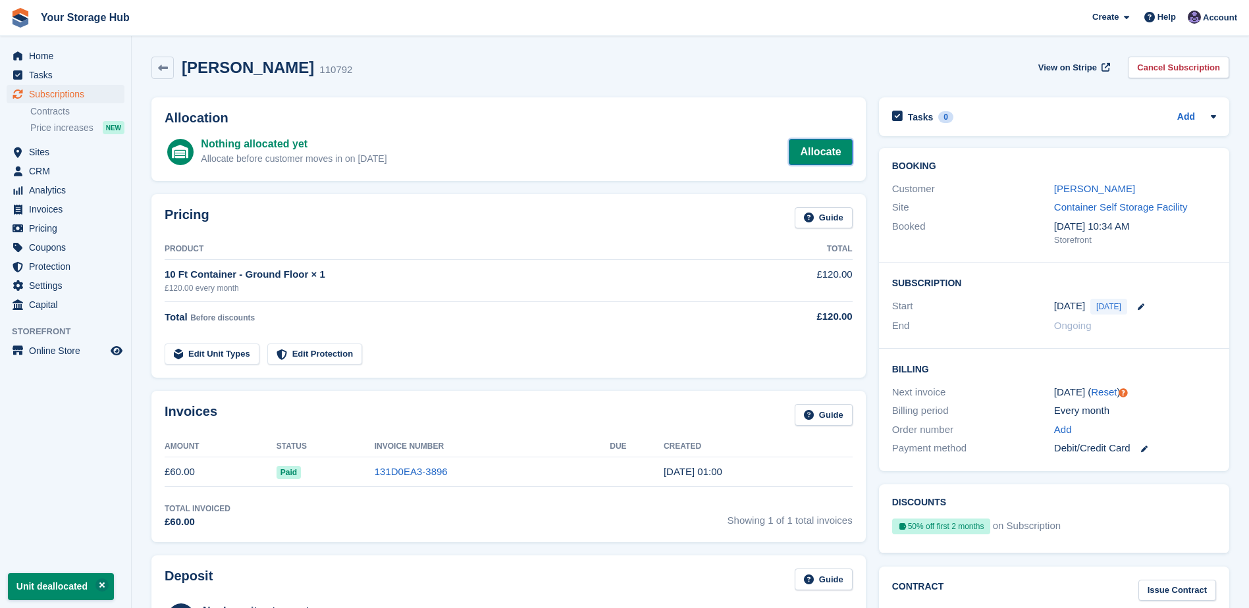
click at [801, 155] on link "Allocate" at bounding box center [820, 152] width 63 height 26
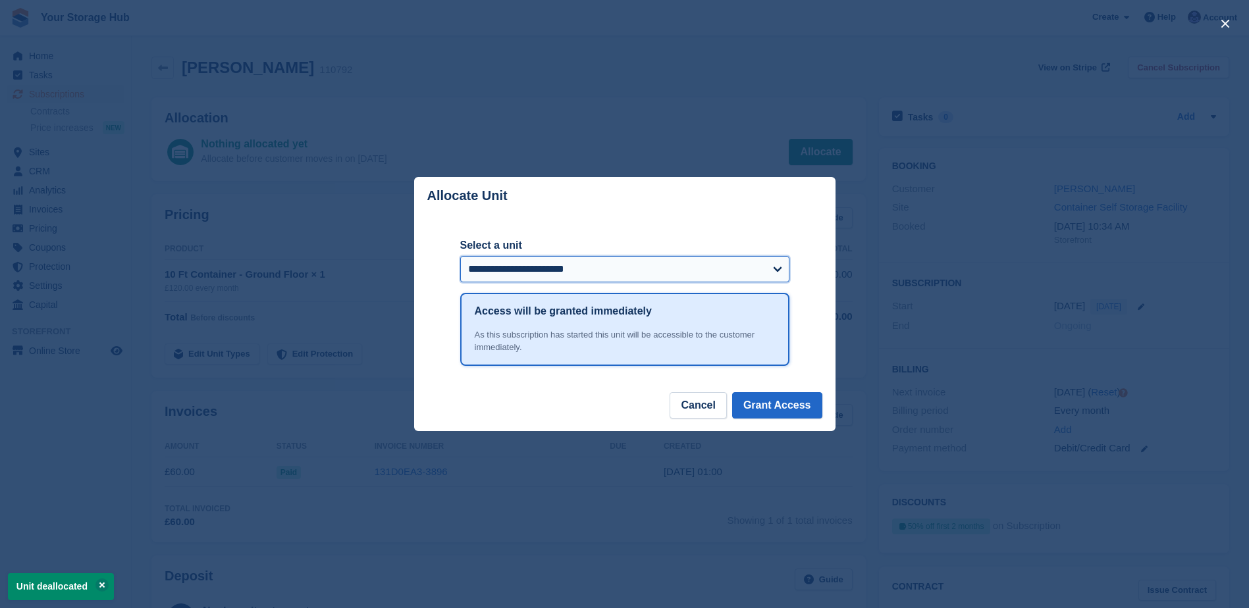
click at [541, 269] on select "**********" at bounding box center [624, 269] width 329 height 26
click at [354, 344] on div "close" at bounding box center [624, 304] width 1249 height 608
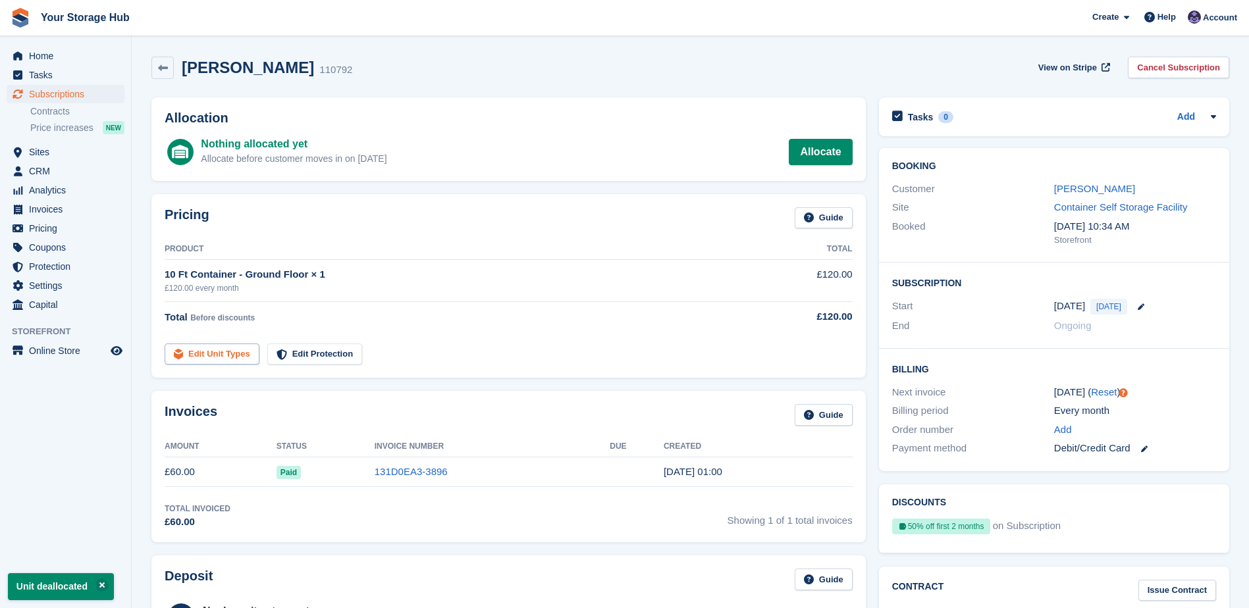
click at [205, 353] on link "Edit Unit Types" at bounding box center [212, 355] width 95 height 22
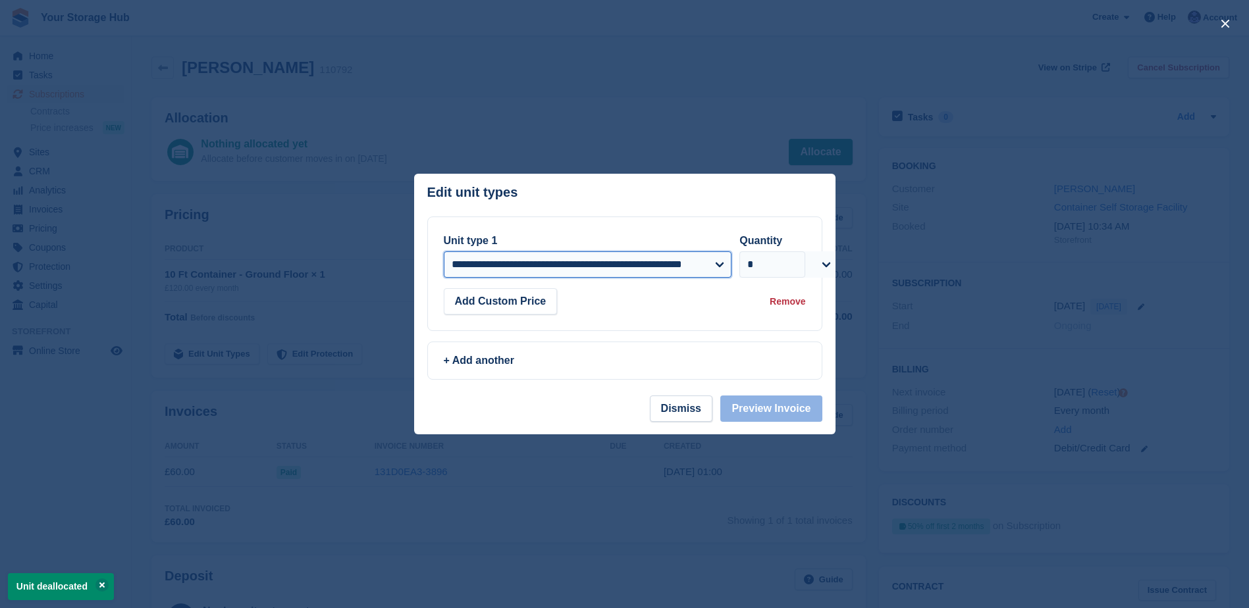
click at [549, 265] on select "**********" at bounding box center [588, 265] width 288 height 26
select select "*****"
click at [444, 252] on select "**********" at bounding box center [588, 265] width 288 height 26
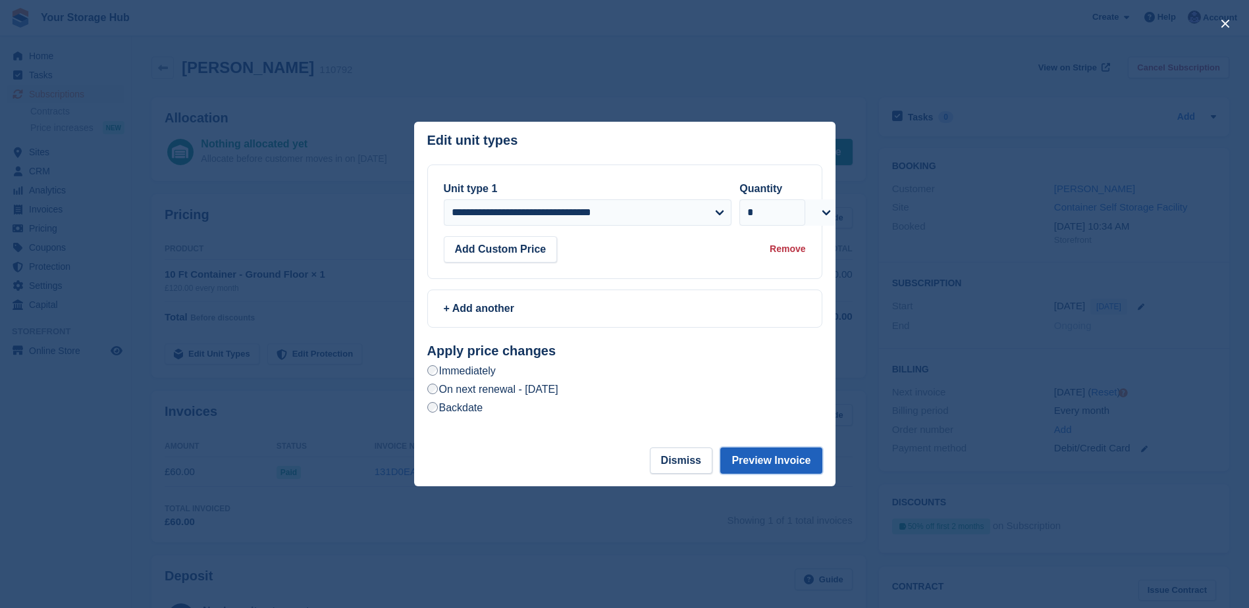
click at [772, 465] on button "Preview Invoice" at bounding box center [770, 461] width 101 height 26
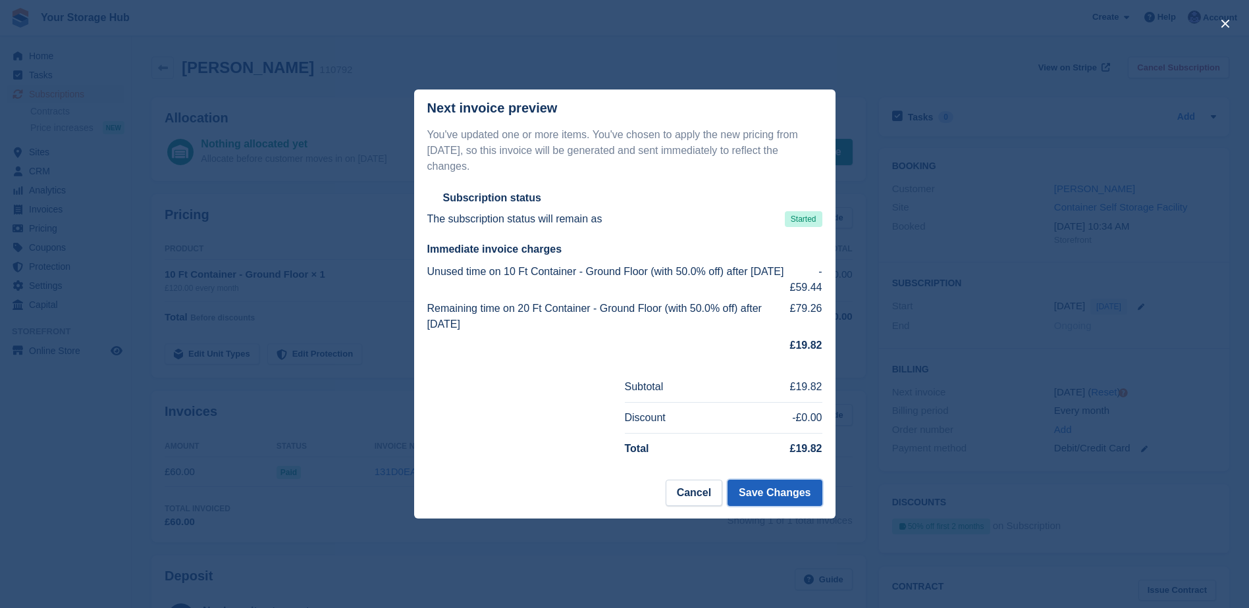
click at [774, 481] on button "Save Changes" at bounding box center [775, 493] width 94 height 26
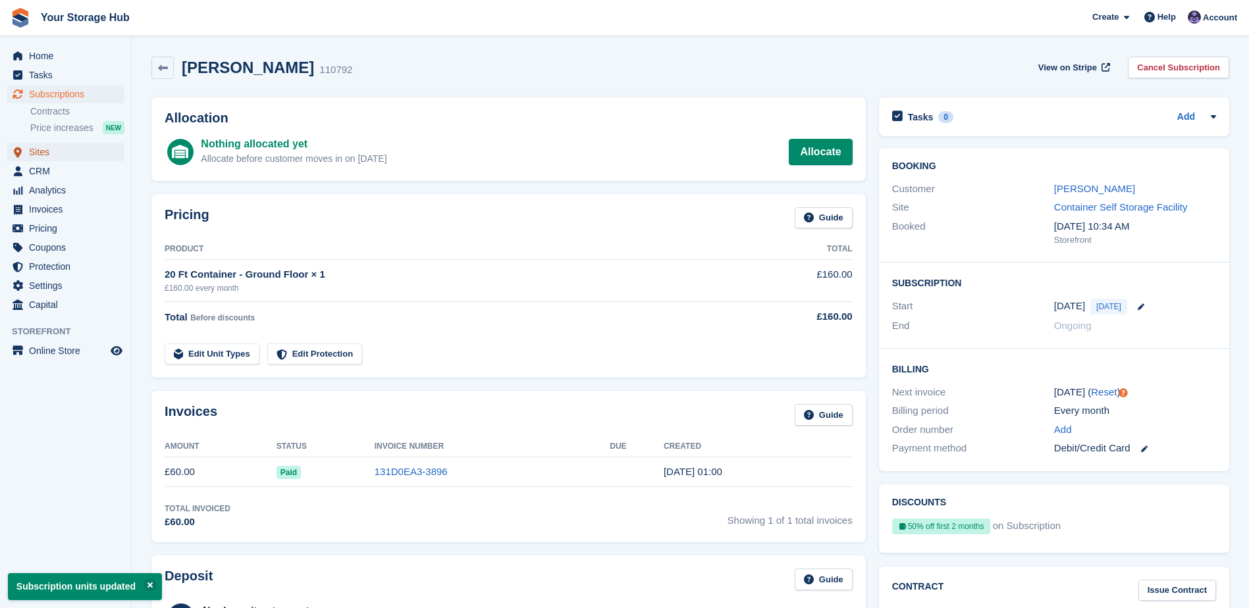
click at [55, 155] on span "Sites" at bounding box center [68, 152] width 79 height 18
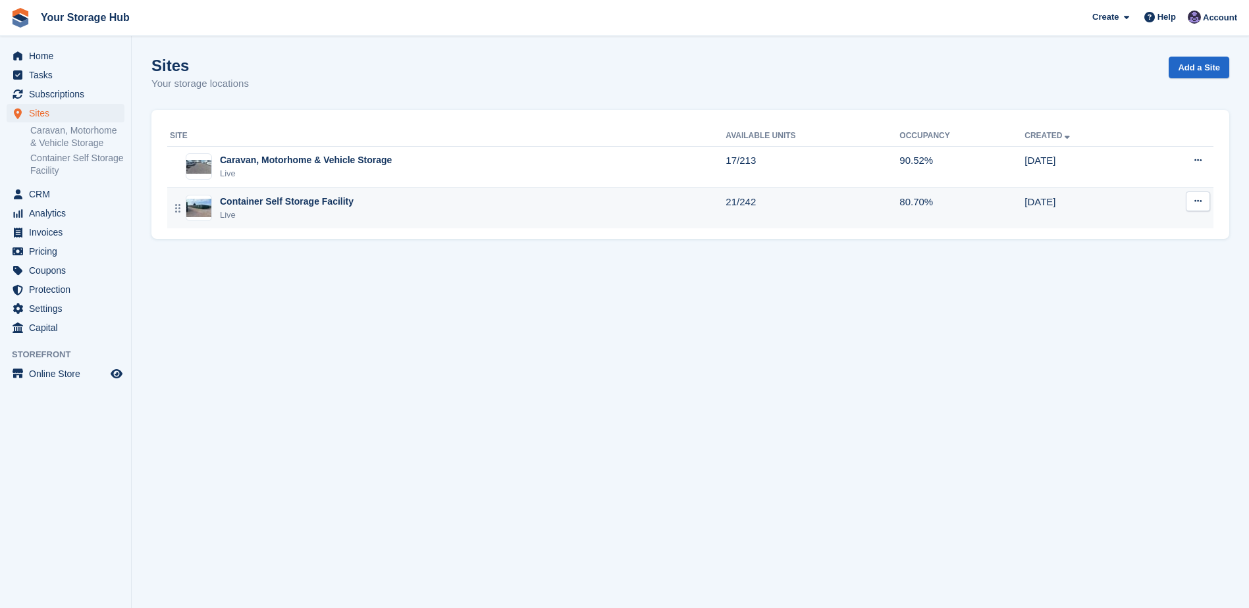
click at [285, 205] on div "Container Self Storage Facility" at bounding box center [287, 202] width 134 height 14
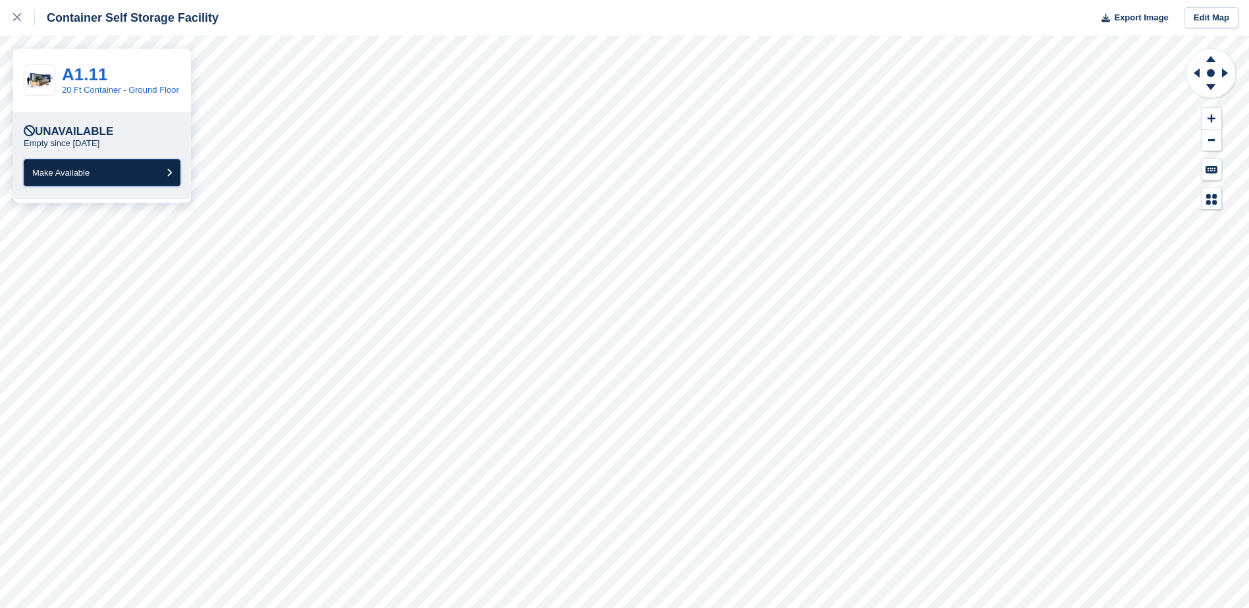
click at [57, 179] on button "Make Available" at bounding box center [102, 172] width 157 height 27
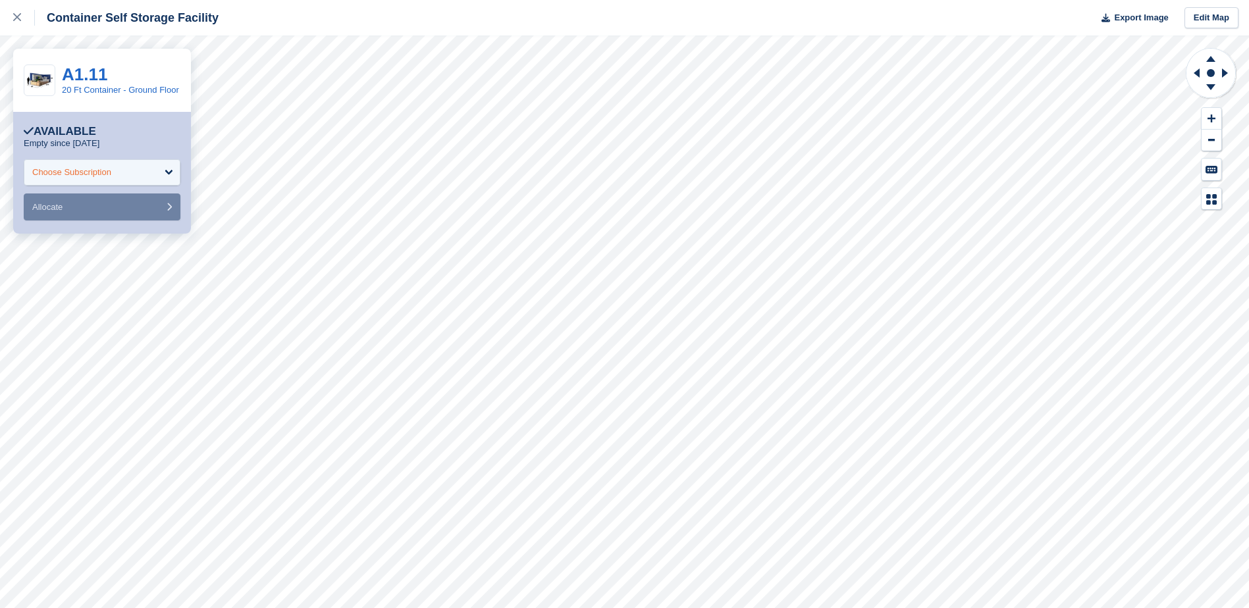
click at [84, 171] on div "Choose Subscription" at bounding box center [71, 172] width 79 height 13
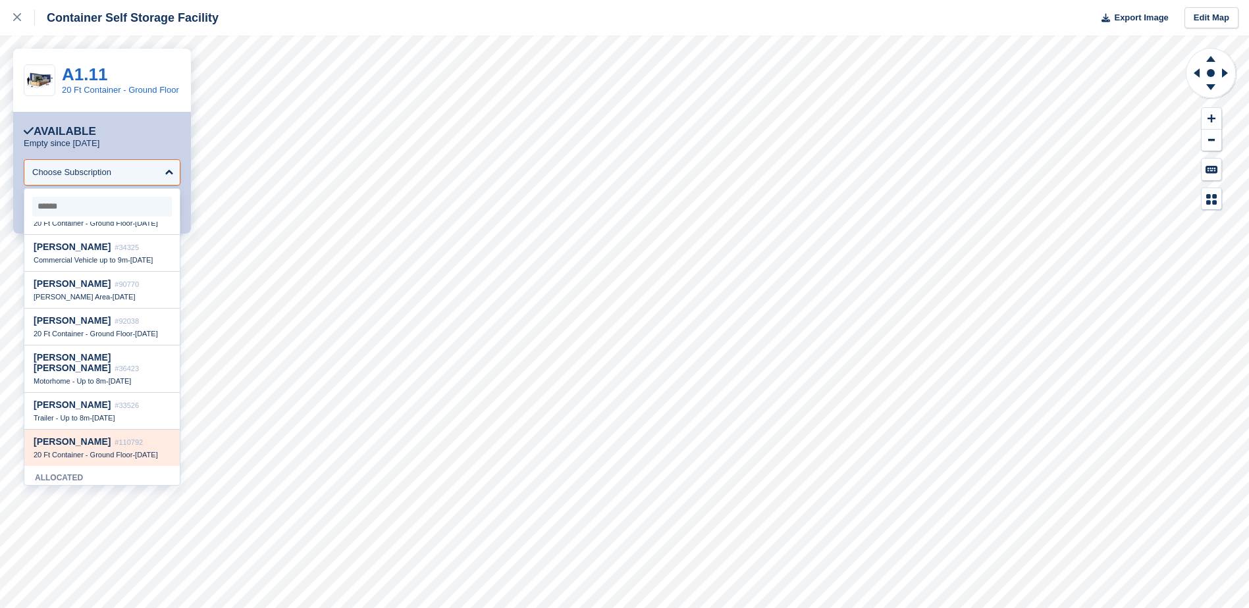
scroll to position [66, 0]
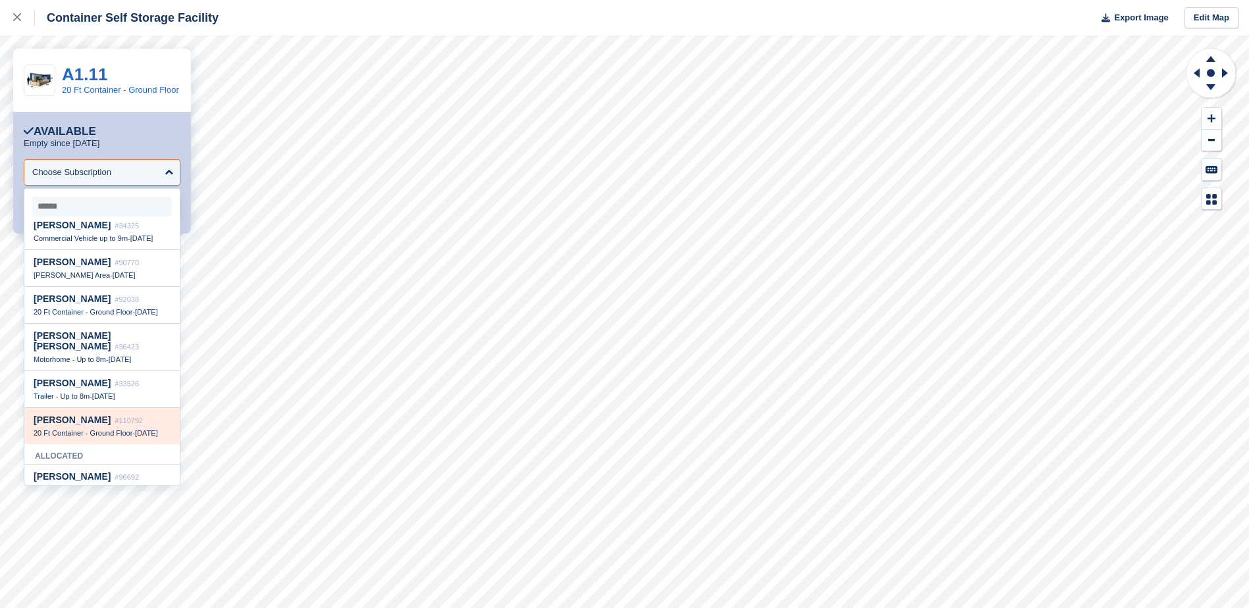
click at [90, 426] on div "[PERSON_NAME] #110792" at bounding box center [102, 420] width 137 height 11
select select "******"
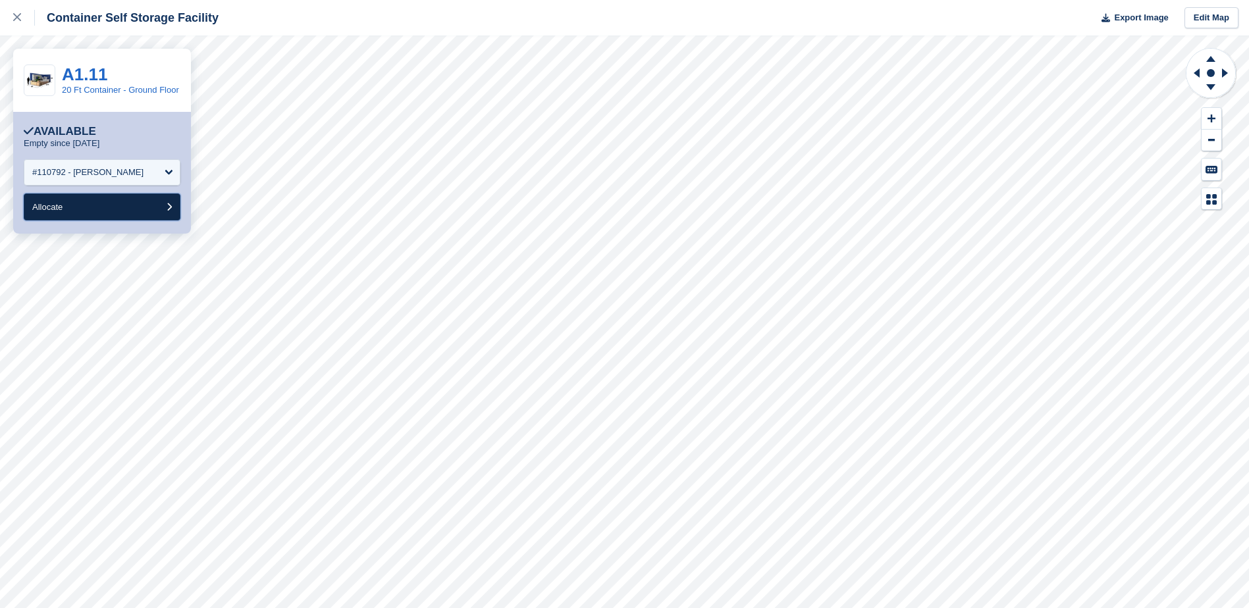
click at [110, 207] on button "Allocate" at bounding box center [102, 207] width 157 height 27
